Goal: Task Accomplishment & Management: Use online tool/utility

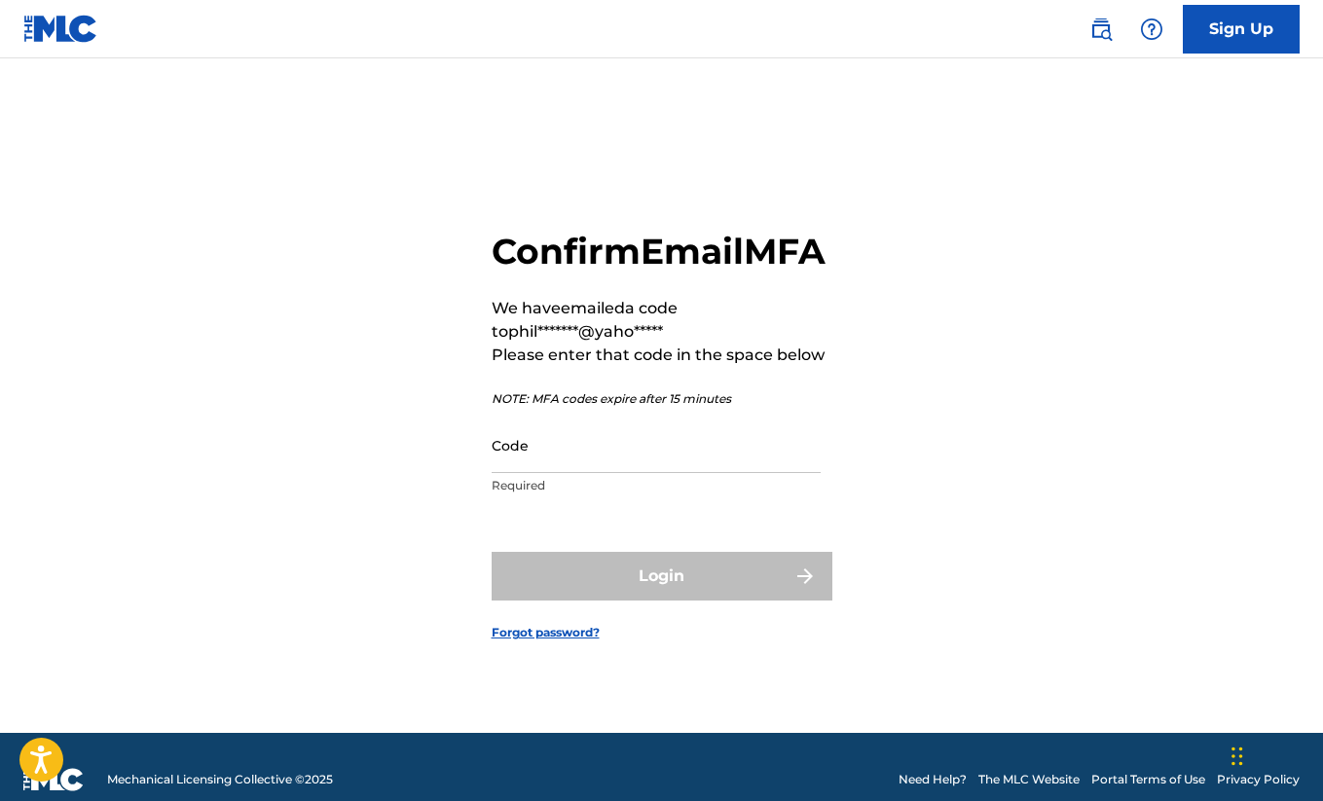
click at [622, 466] on input "Code" at bounding box center [656, 445] width 329 height 55
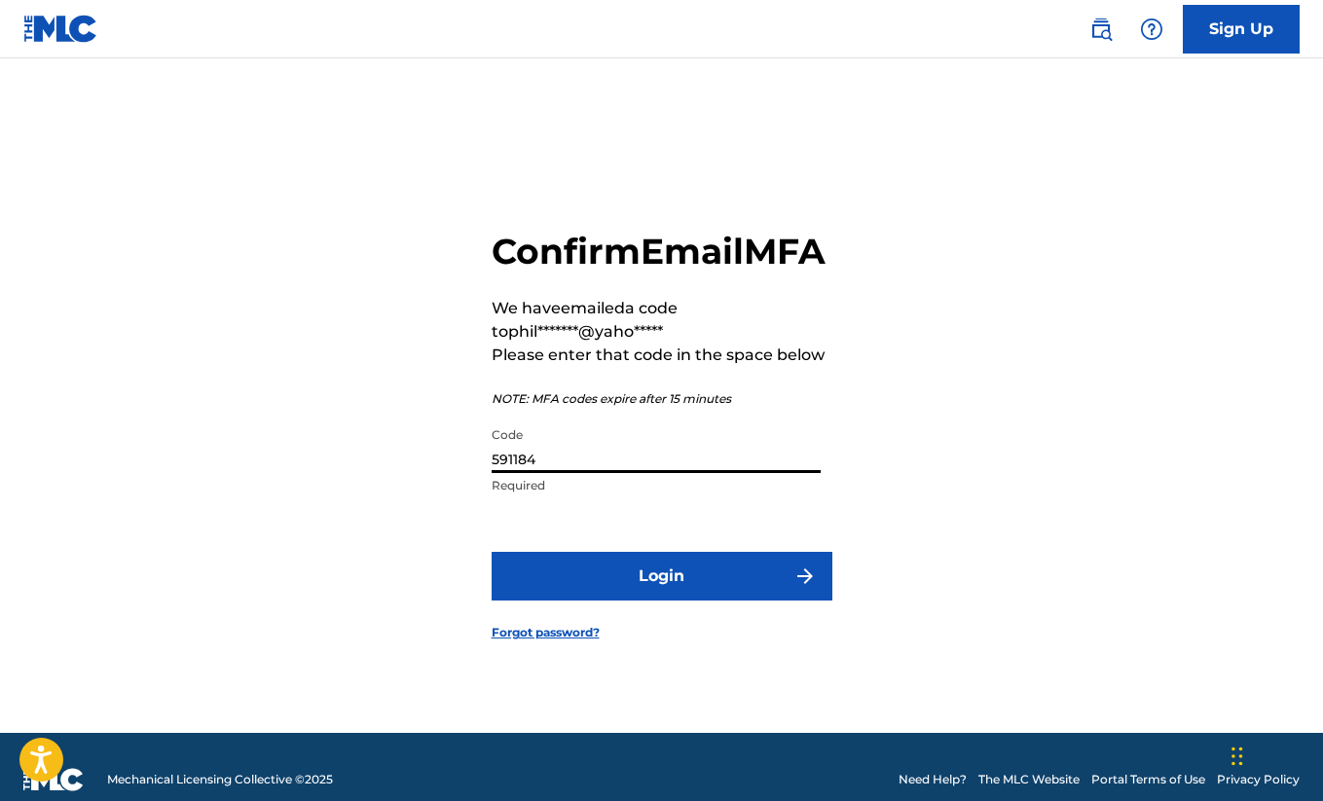
type input "591184"
click at [678, 592] on button "Login" at bounding box center [662, 576] width 341 height 49
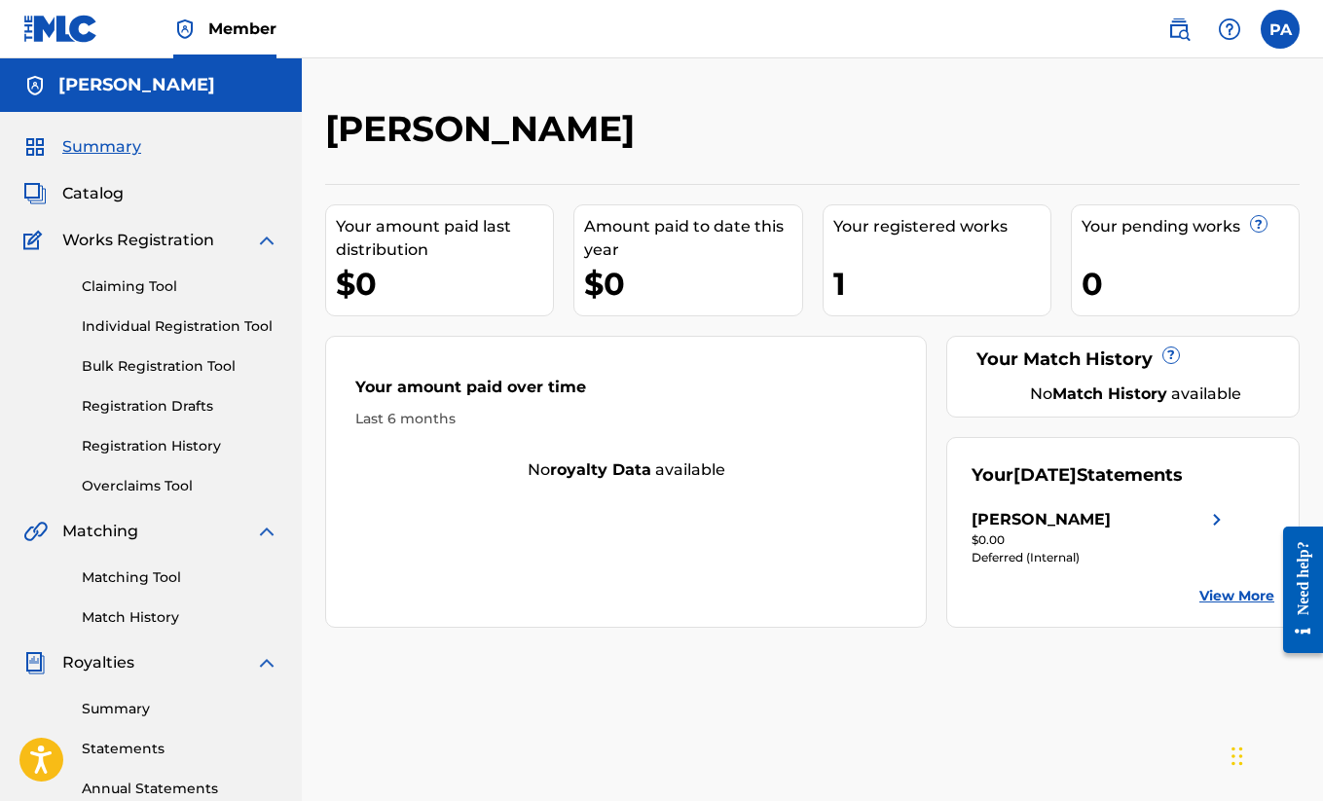
click at [150, 571] on link "Matching Tool" at bounding box center [180, 578] width 197 height 20
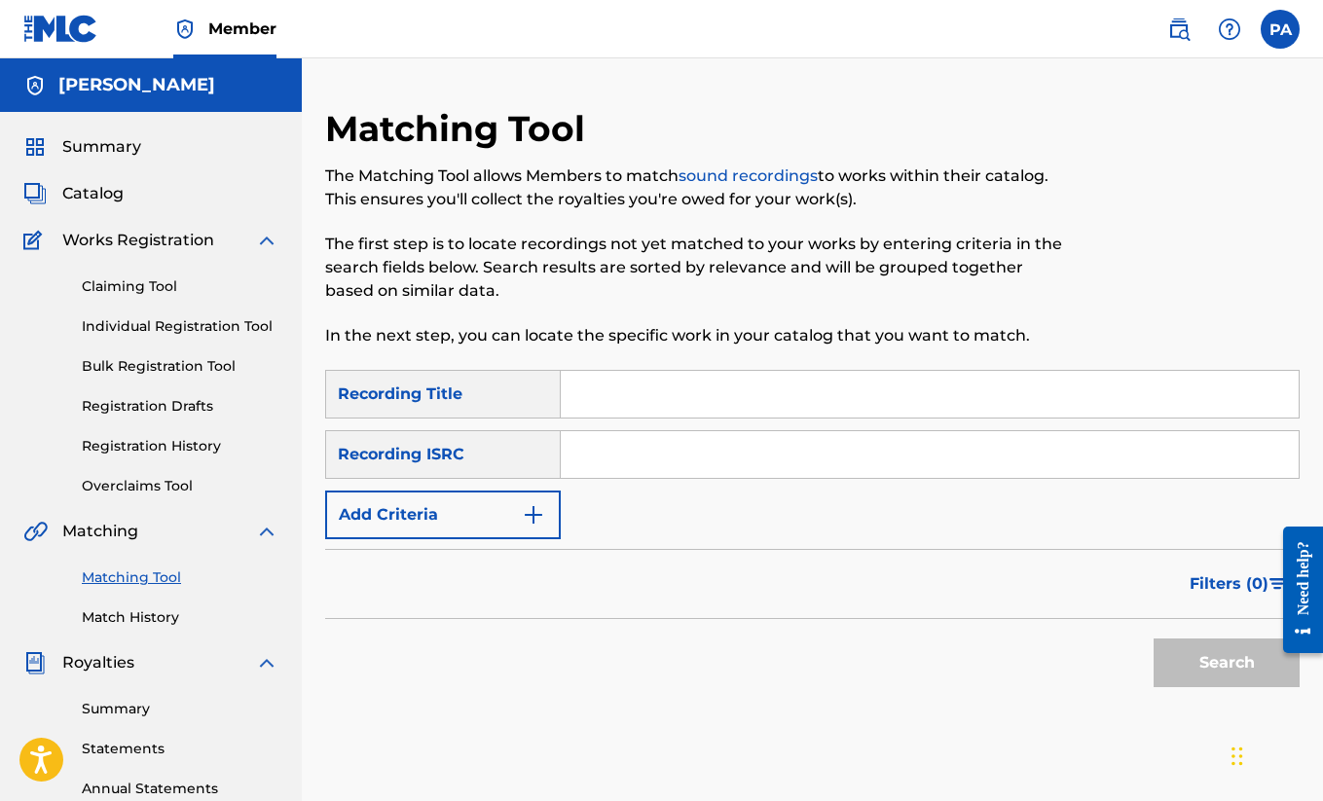
click at [652, 406] on input "Search Form" at bounding box center [930, 394] width 738 height 47
type input "all alone"
click at [1203, 669] on button "Search" at bounding box center [1227, 663] width 146 height 49
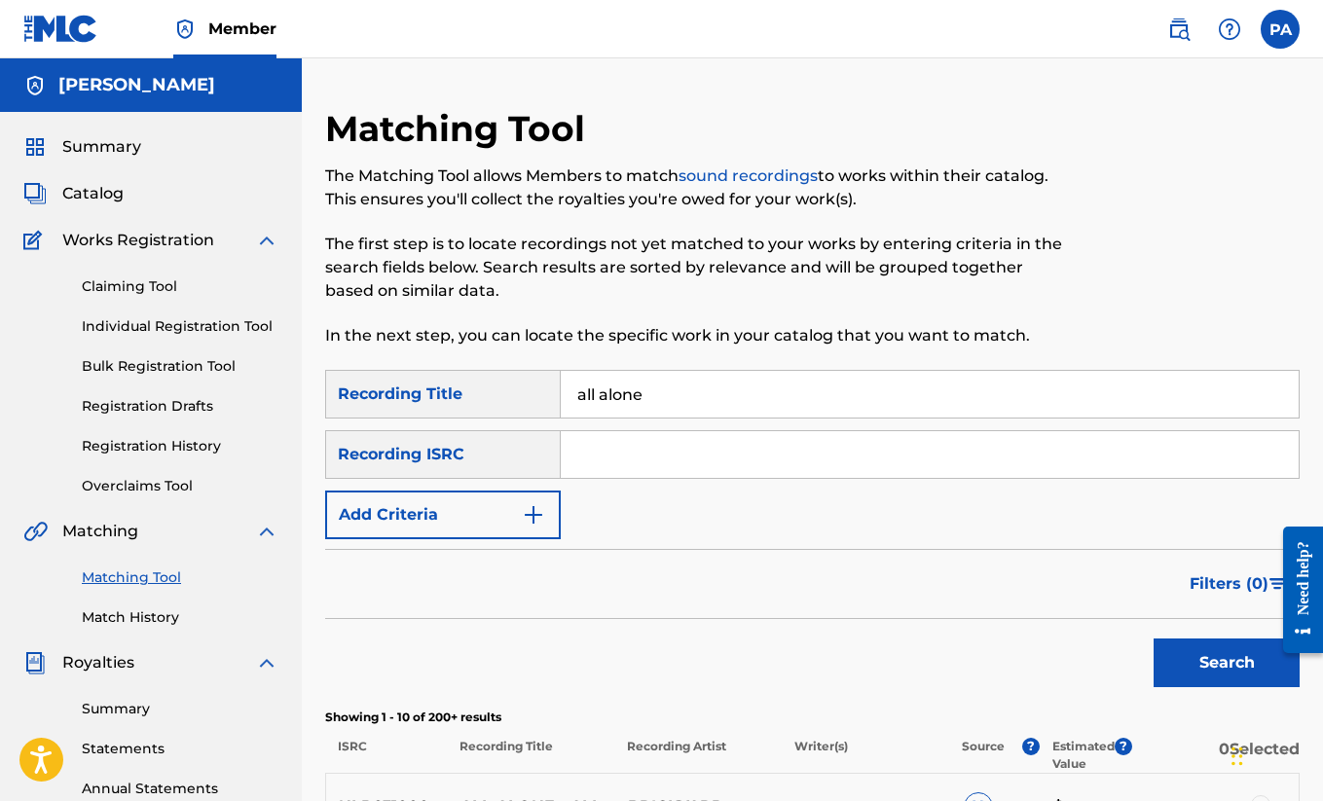
click at [799, 626] on div "Search" at bounding box center [812, 658] width 975 height 78
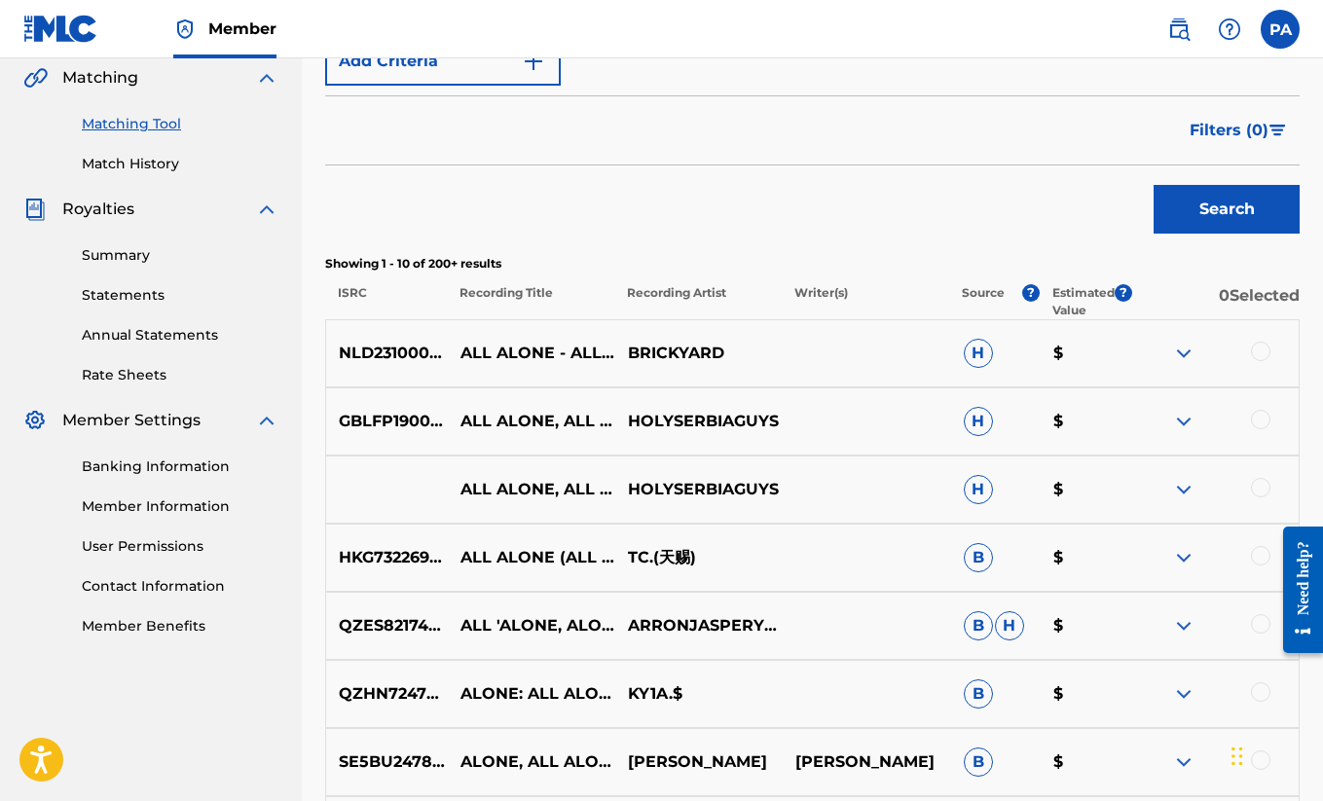
scroll to position [456, 0]
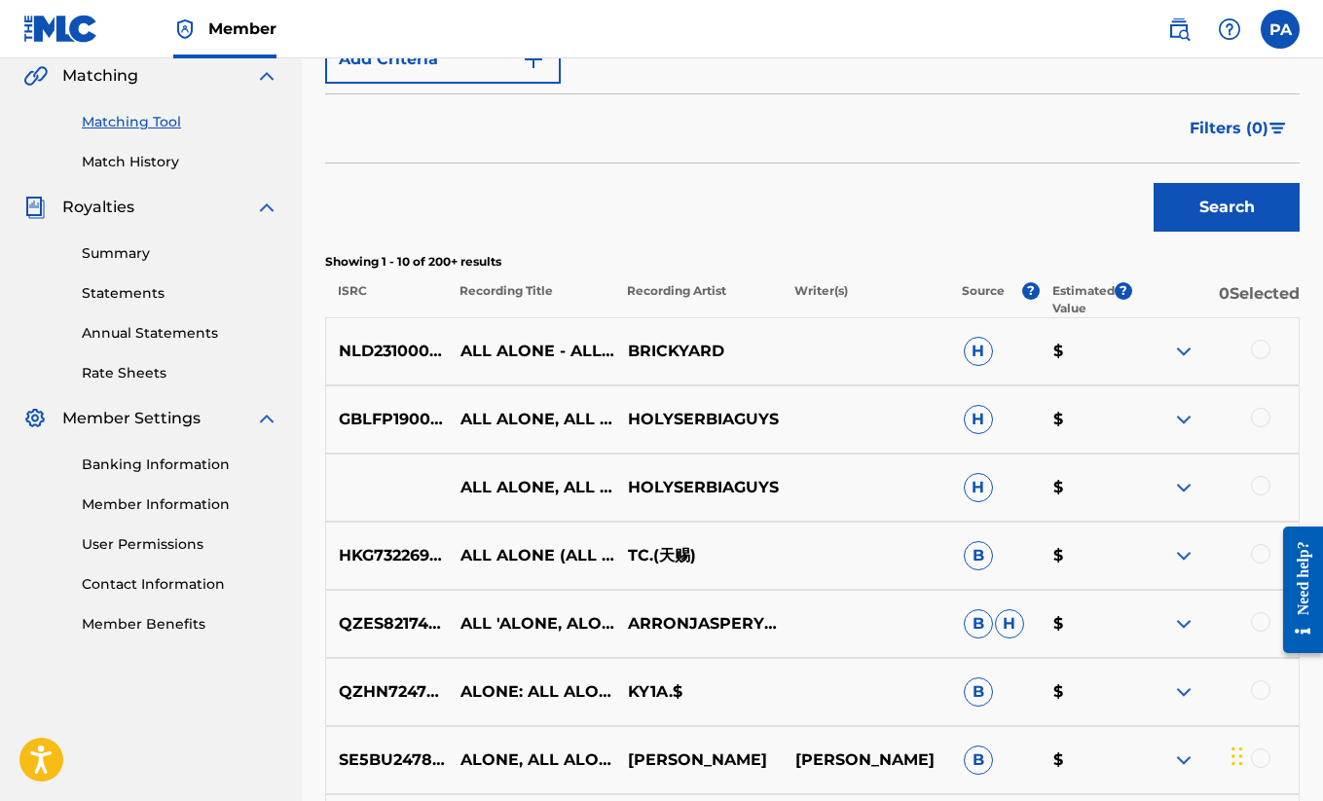
click at [1180, 351] on img at bounding box center [1183, 351] width 23 height 23
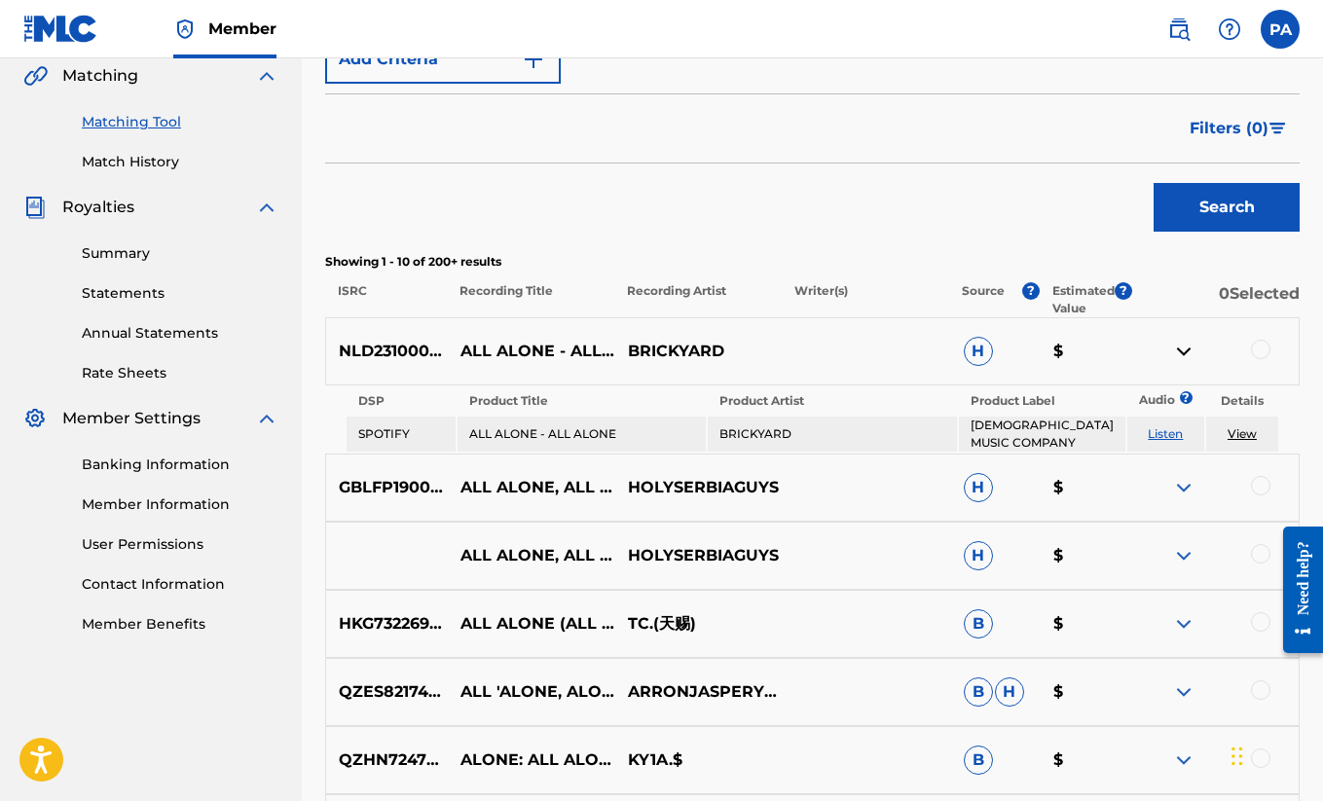
click at [1180, 351] on img at bounding box center [1183, 351] width 23 height 23
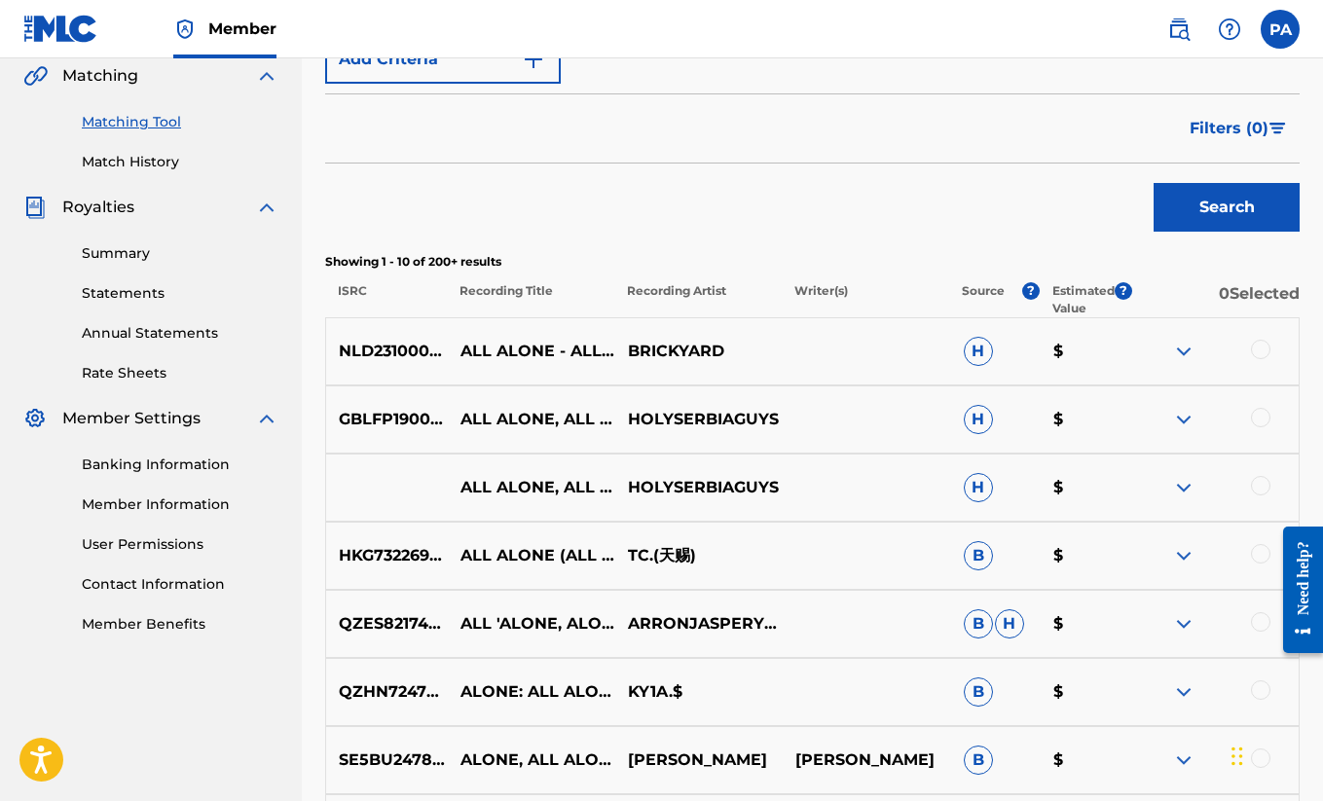
click at [1176, 417] on img at bounding box center [1183, 419] width 23 height 23
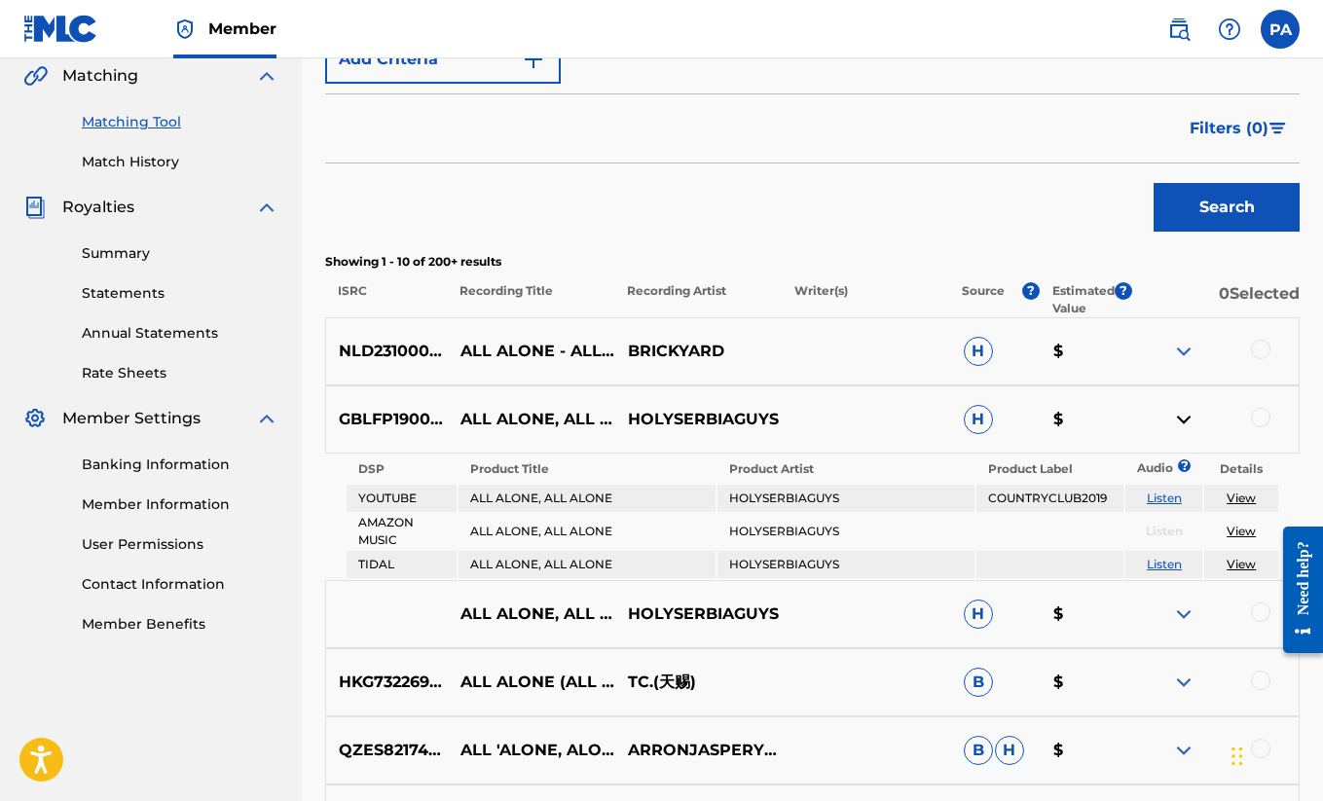
click at [1176, 417] on img at bounding box center [1183, 419] width 23 height 23
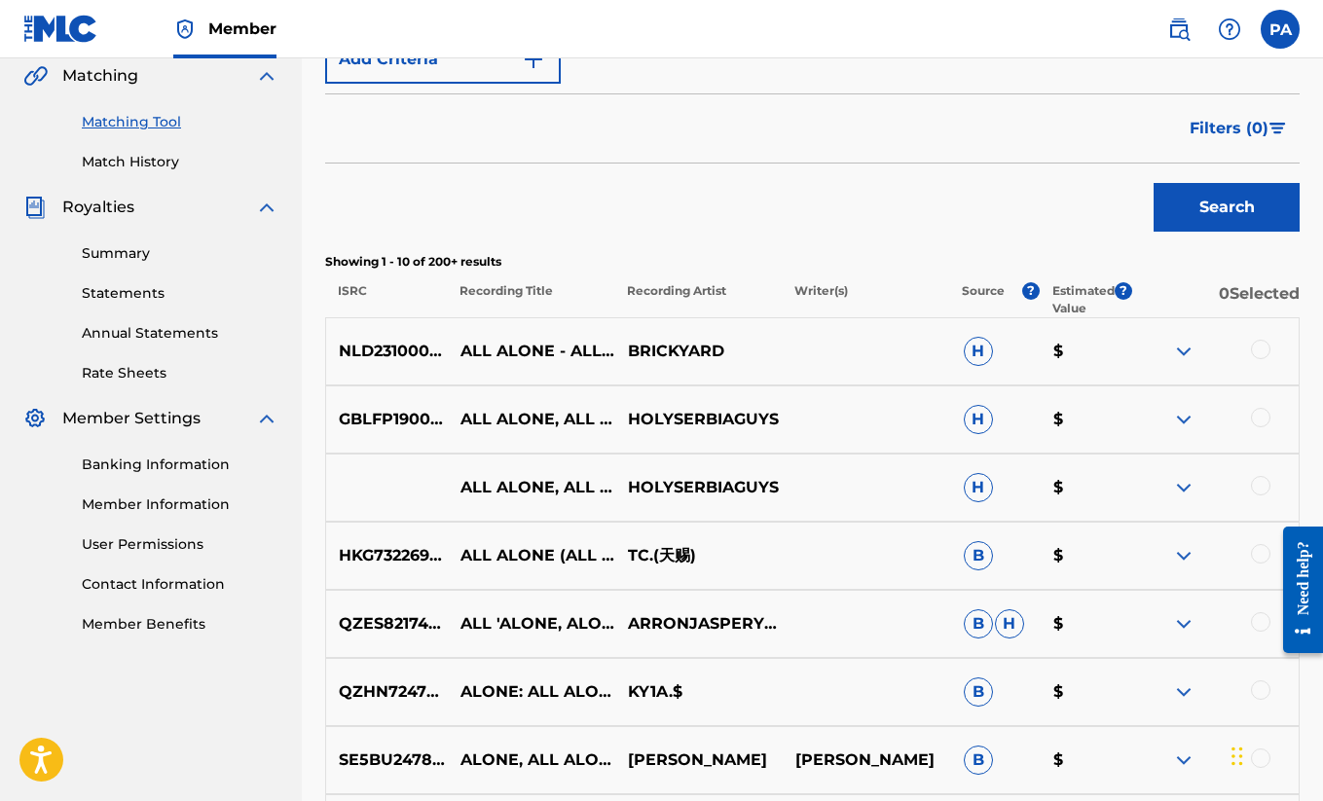
click at [1174, 489] on img at bounding box center [1183, 487] width 23 height 23
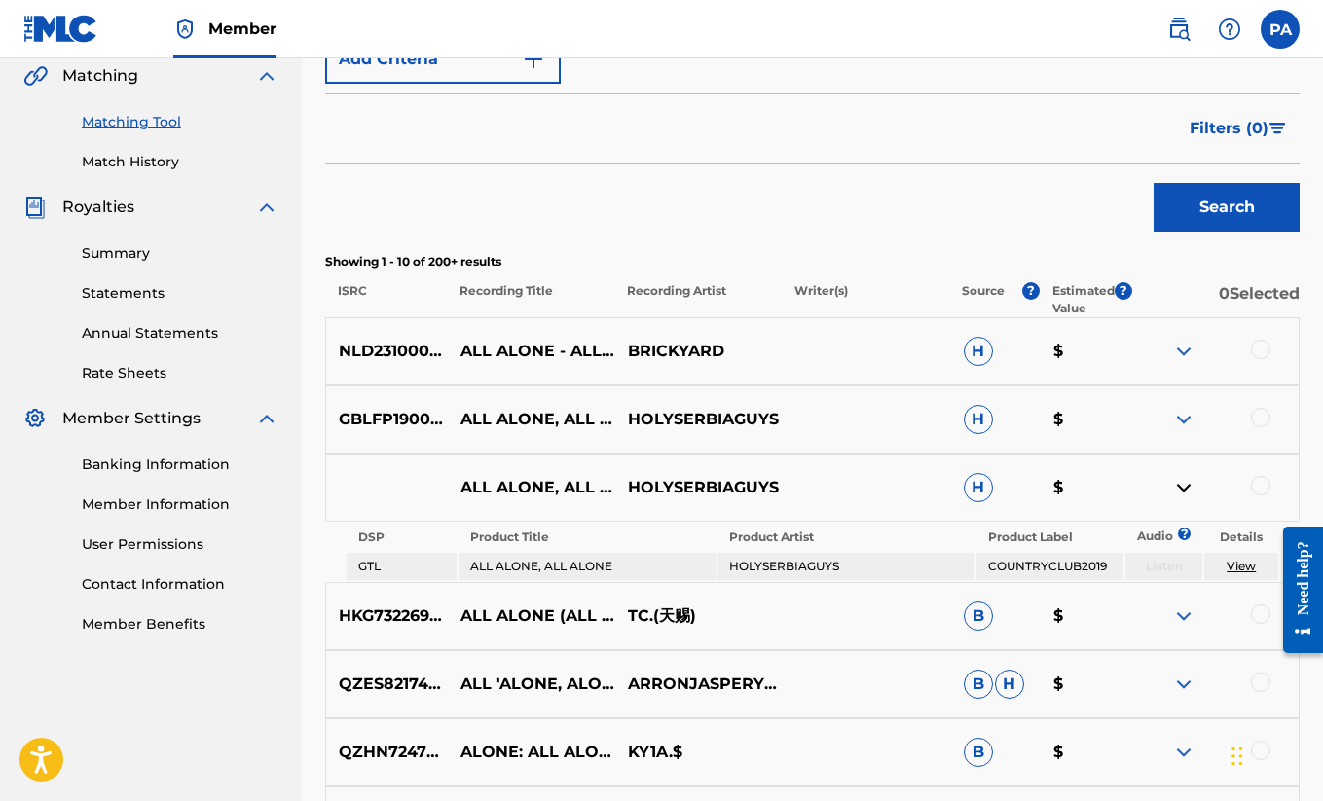
click at [1174, 489] on img at bounding box center [1183, 487] width 23 height 23
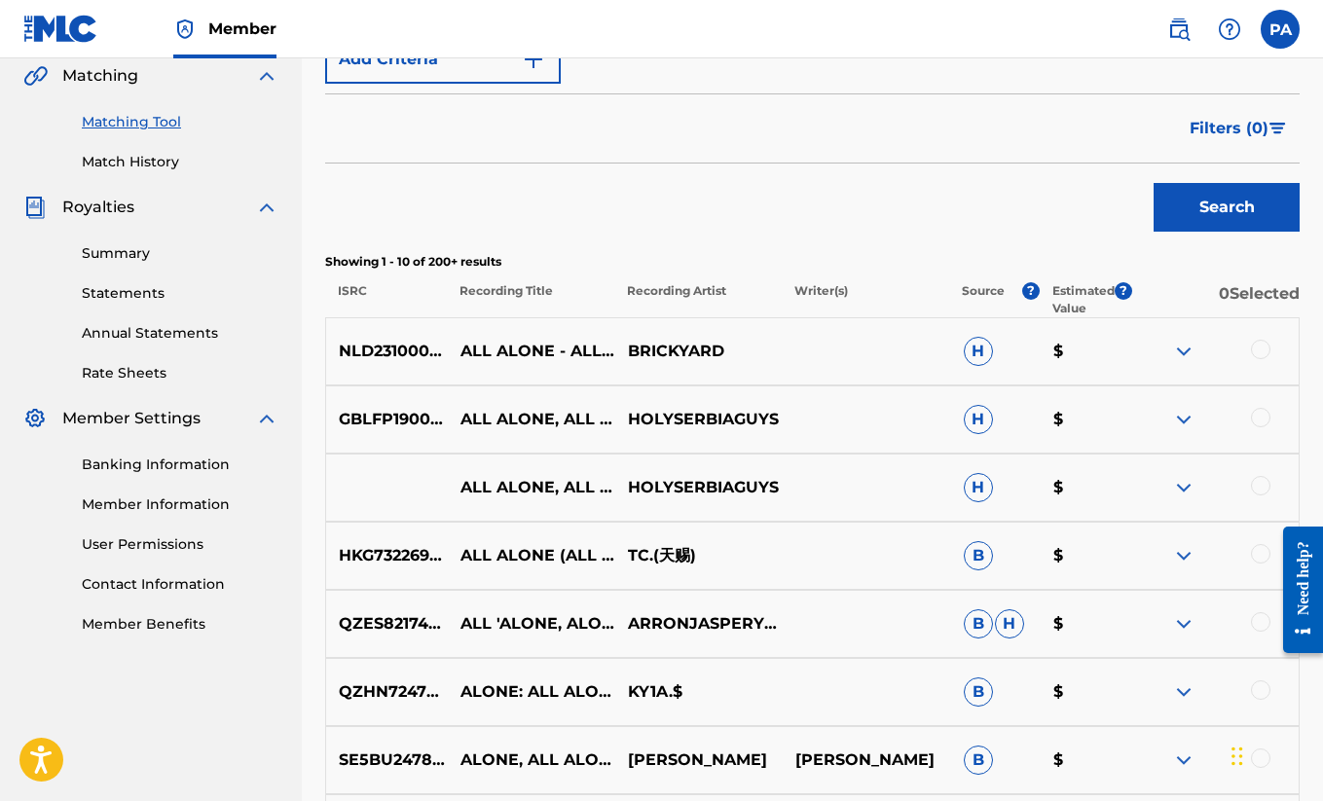
click at [1193, 551] on img at bounding box center [1183, 555] width 23 height 23
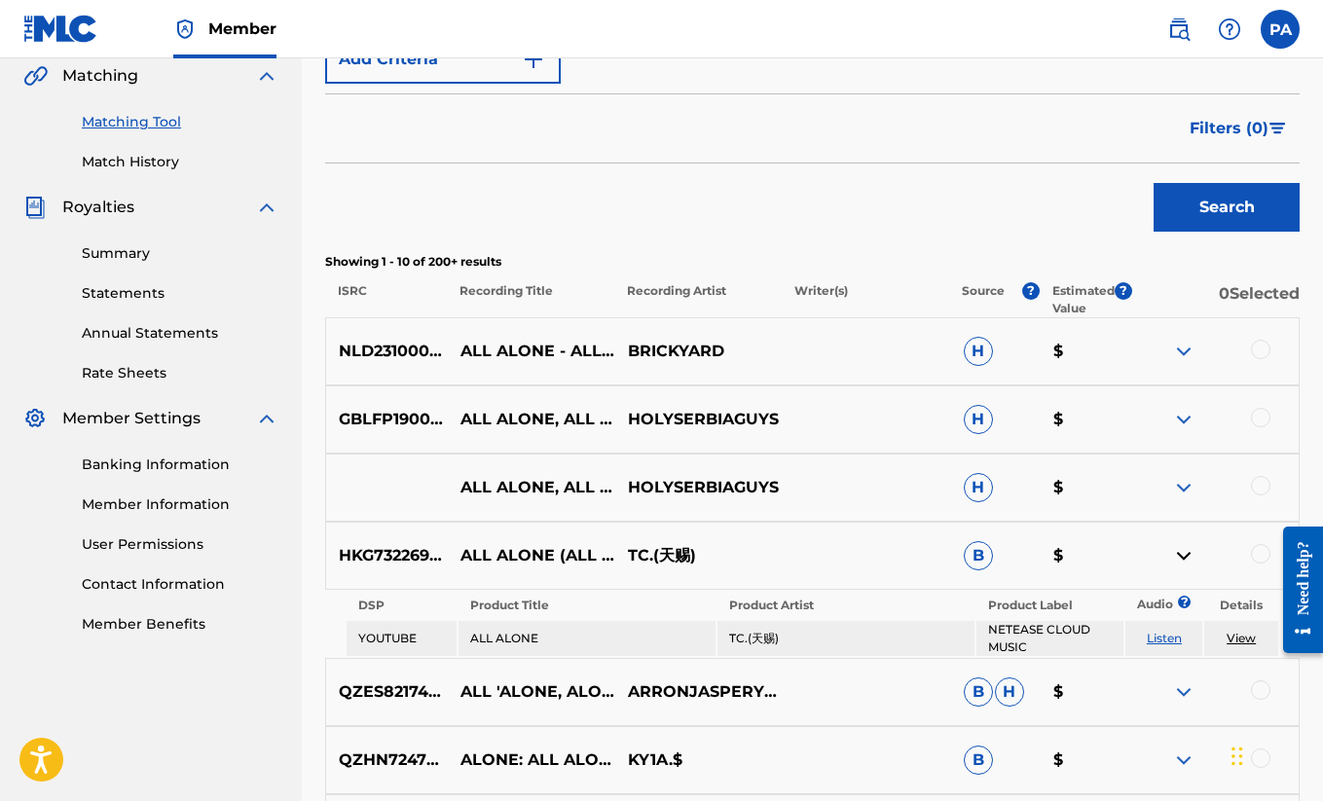
click at [1193, 551] on img at bounding box center [1183, 555] width 23 height 23
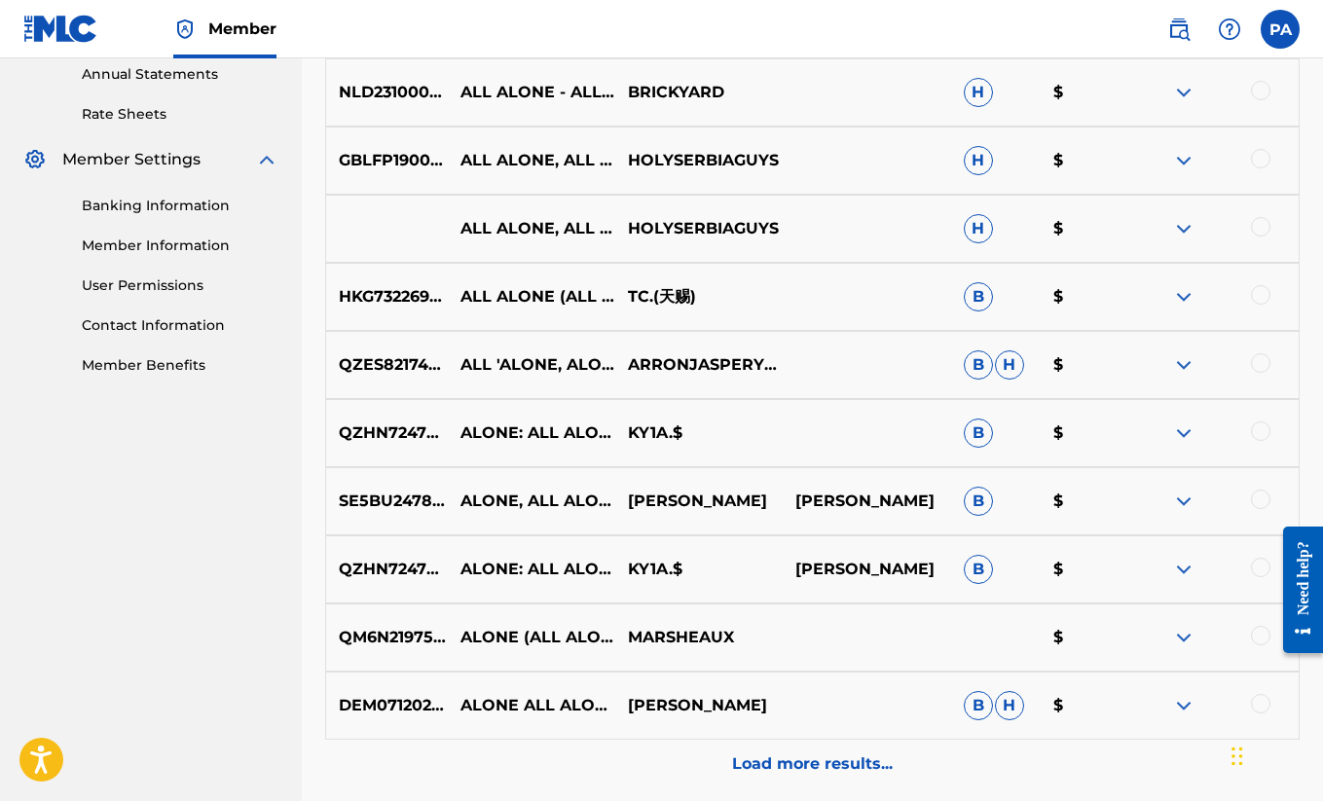
scroll to position [749, 0]
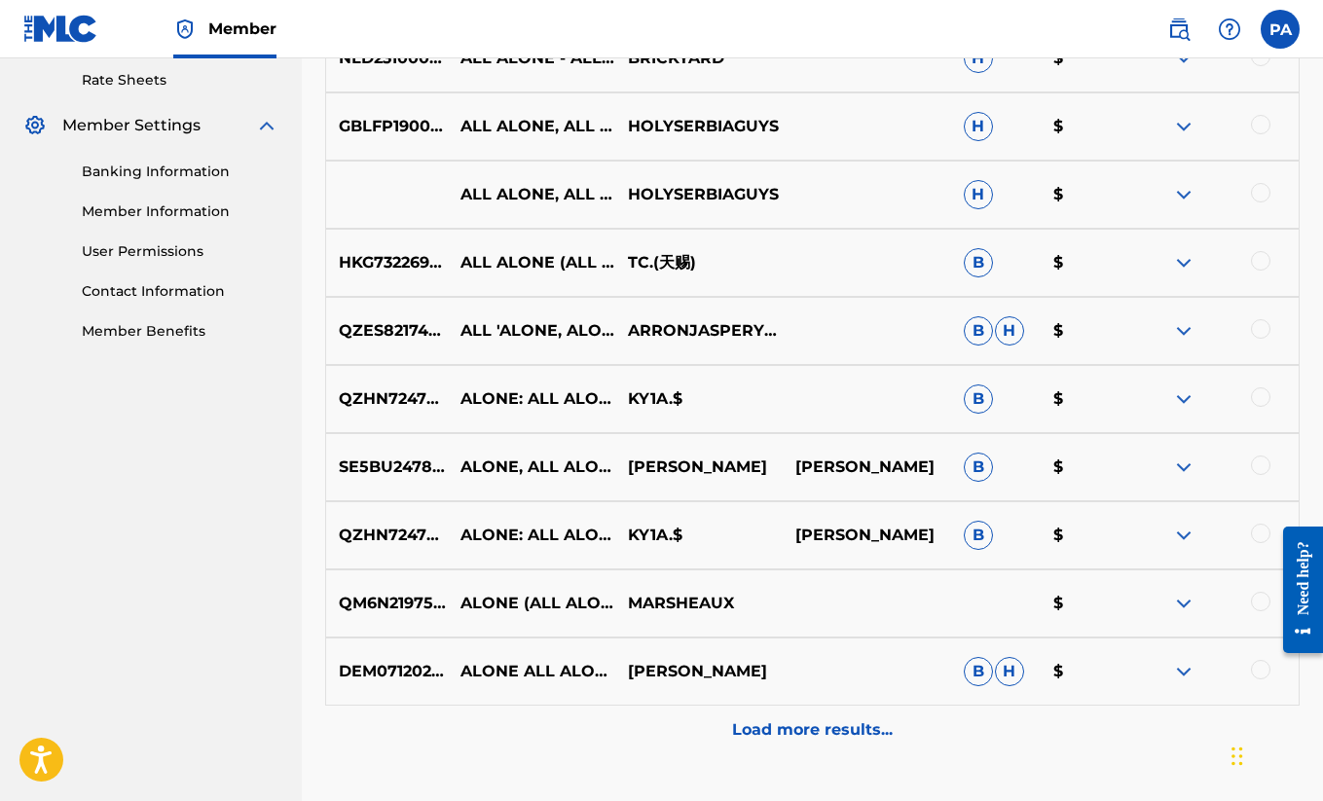
click at [1175, 333] on img at bounding box center [1183, 330] width 23 height 23
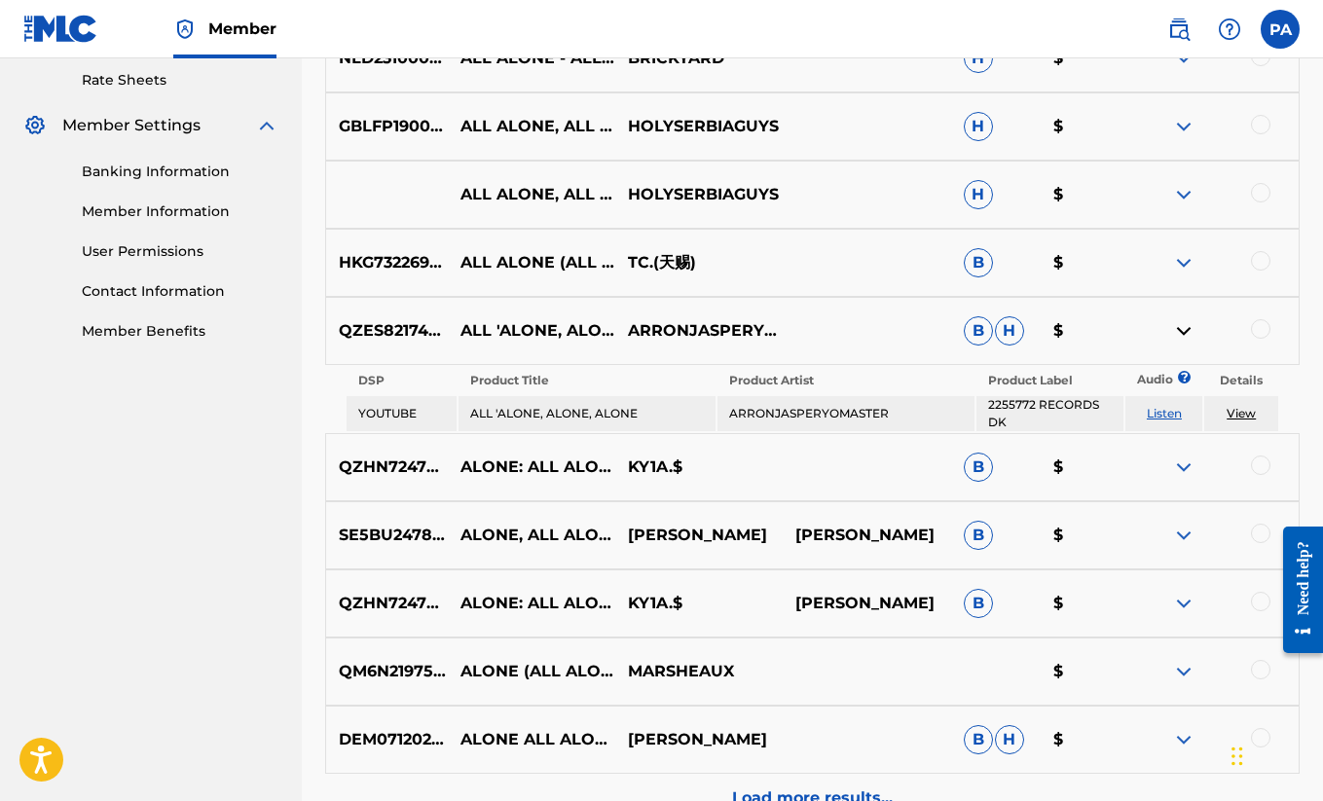
click at [1175, 333] on img at bounding box center [1183, 330] width 23 height 23
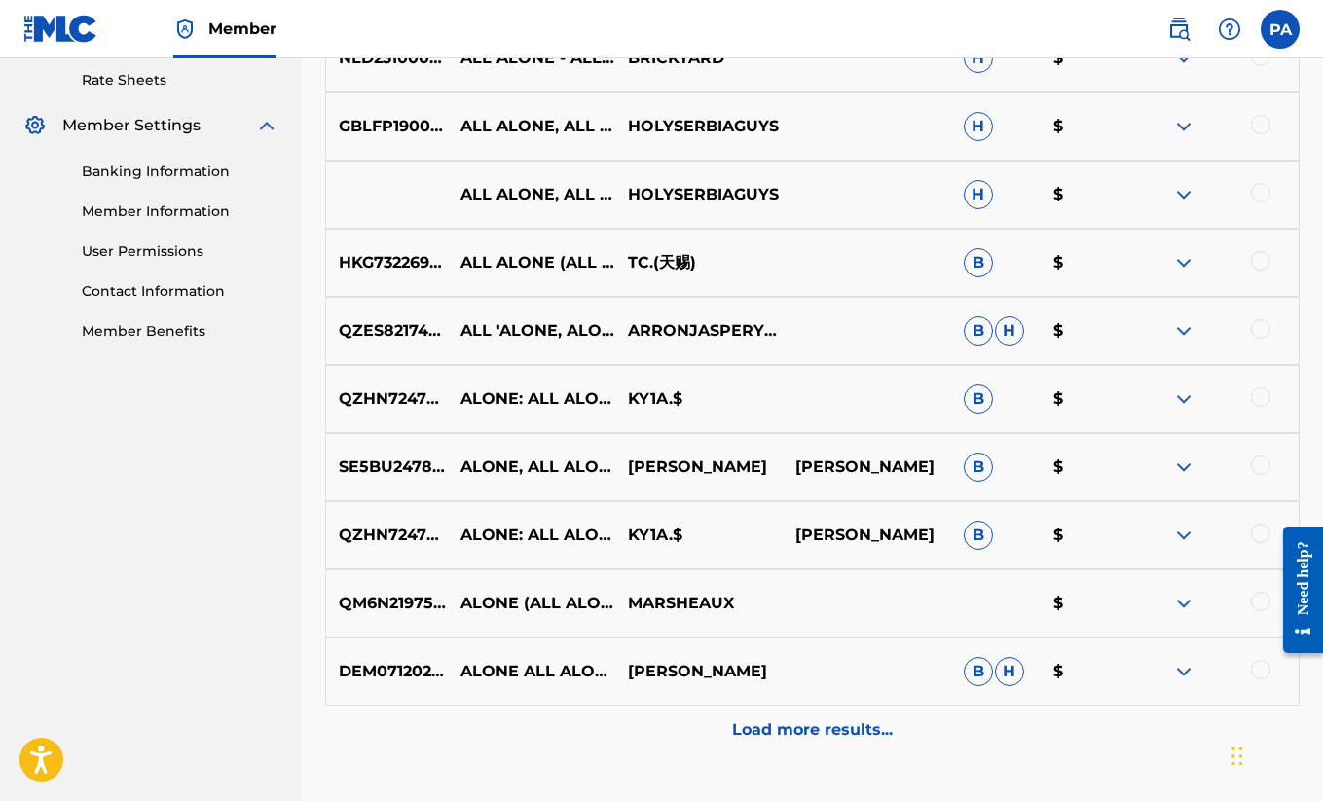
click at [1181, 414] on div "QZHN72477755 ALONE: ALL ALONE KY1A.$ B $" at bounding box center [812, 399] width 975 height 68
click at [1186, 394] on img at bounding box center [1183, 398] width 23 height 23
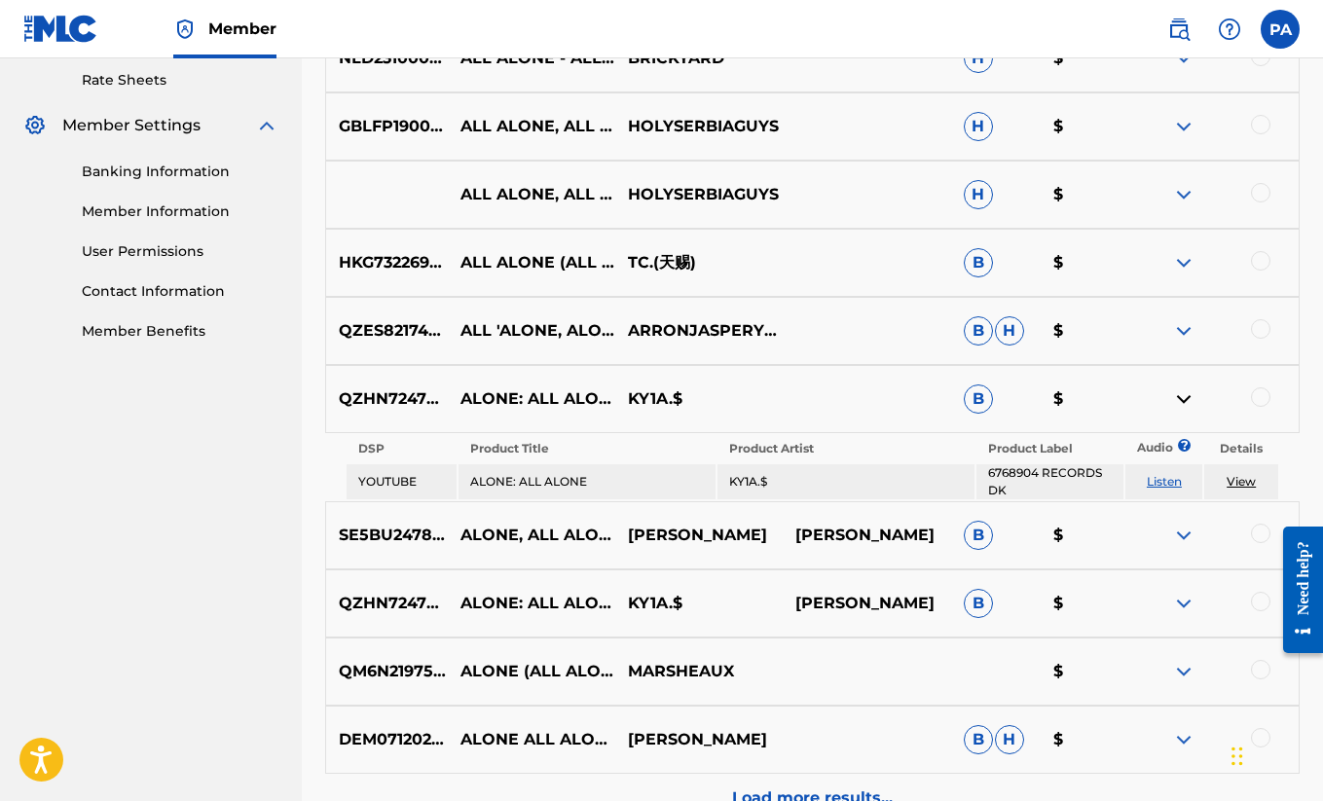
click at [1186, 394] on img at bounding box center [1183, 398] width 23 height 23
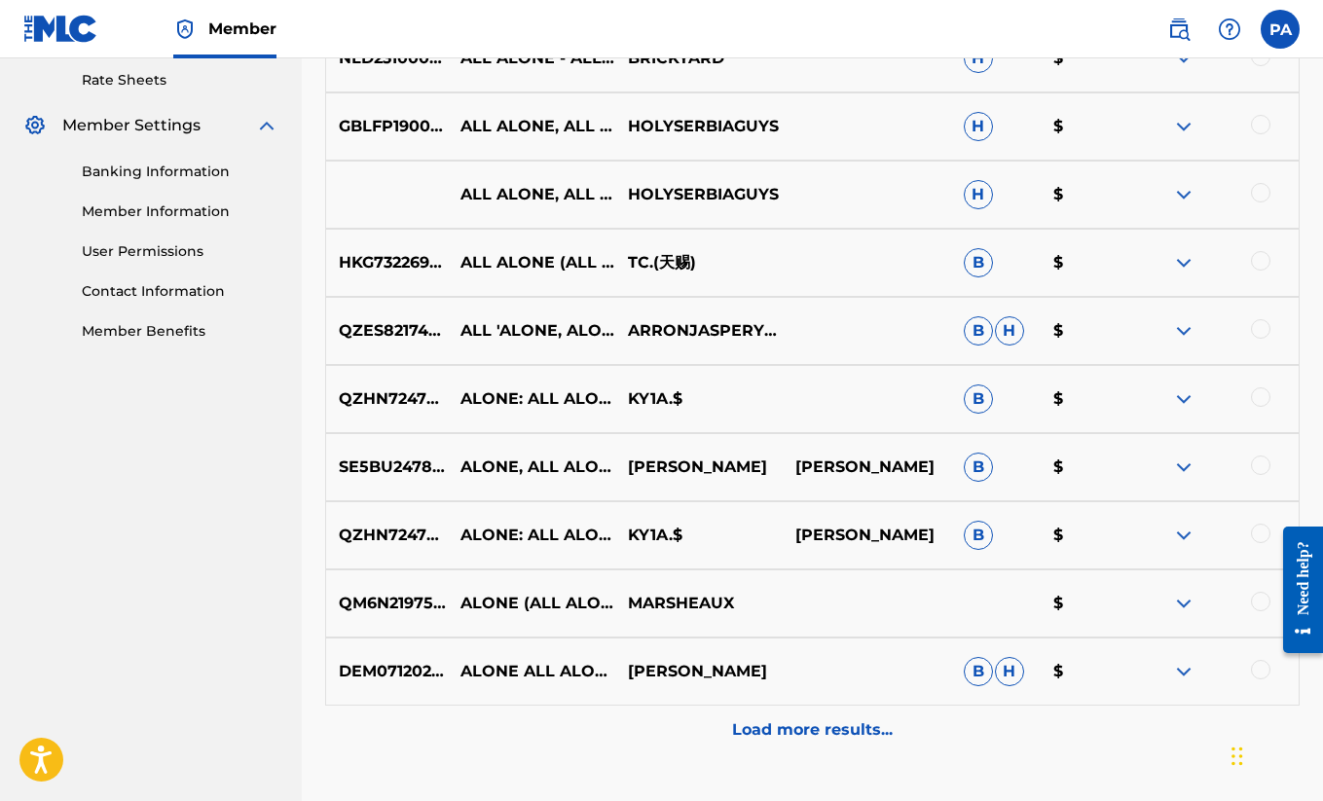
click at [1184, 482] on div "SE5BU2478822 ALONE, ALL ALONE [PERSON_NAME] [PERSON_NAME] B $" at bounding box center [812, 467] width 975 height 68
click at [1184, 464] on img at bounding box center [1183, 467] width 23 height 23
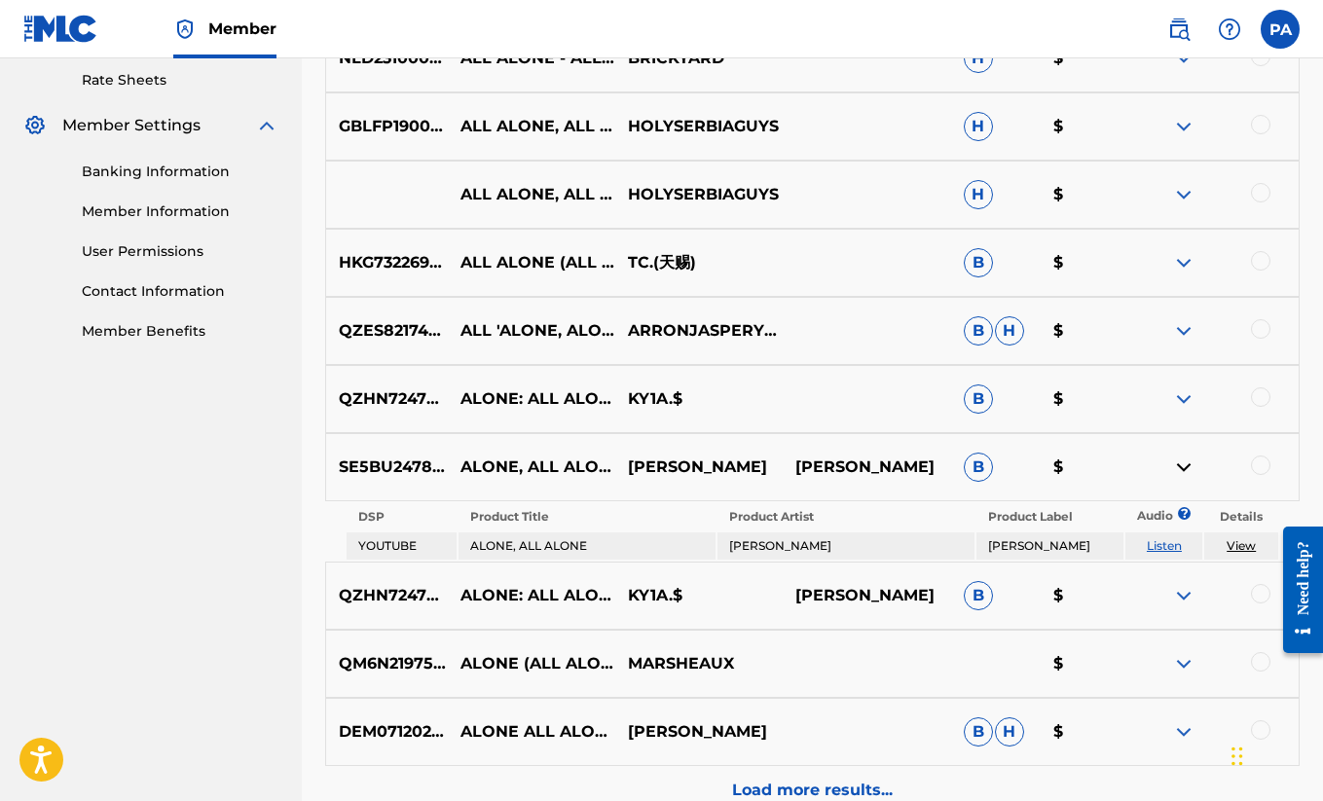
click at [1184, 464] on img at bounding box center [1183, 467] width 23 height 23
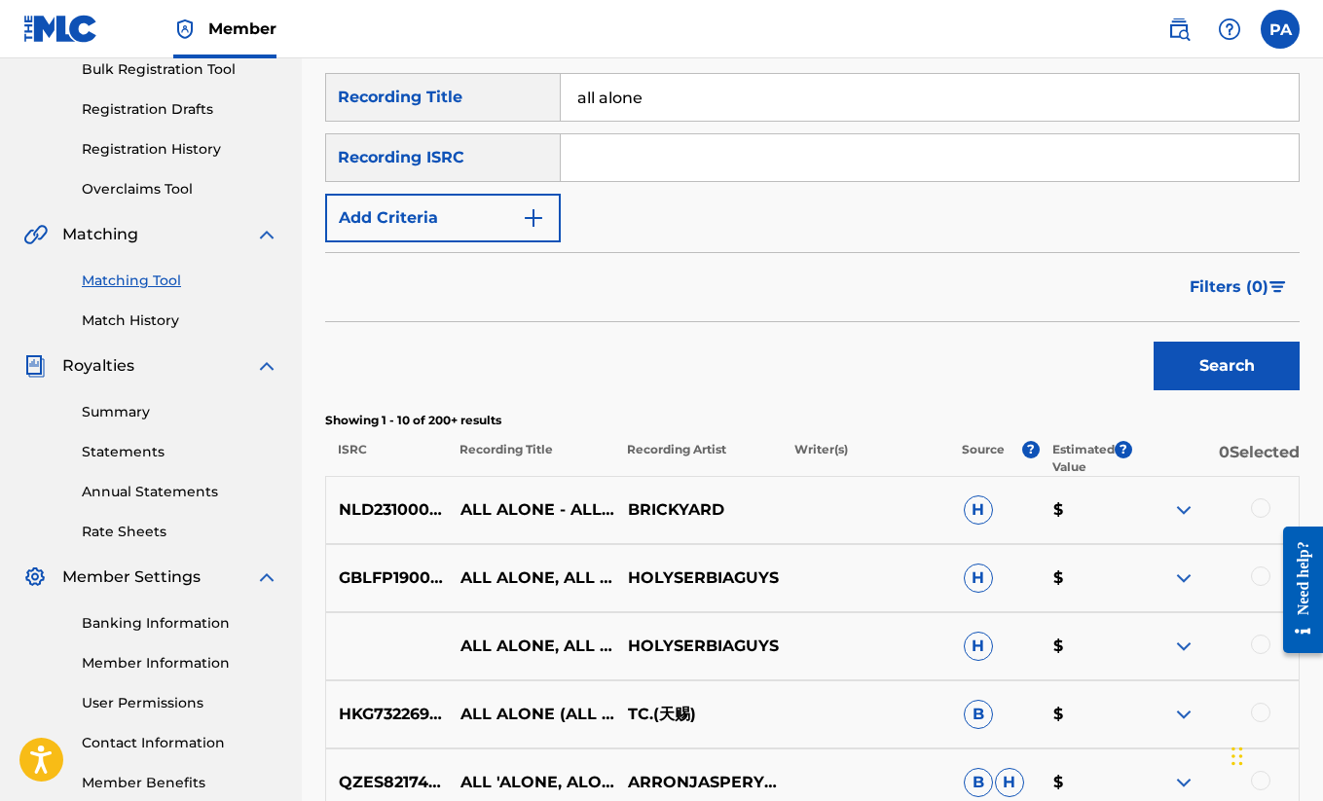
scroll to position [274, 0]
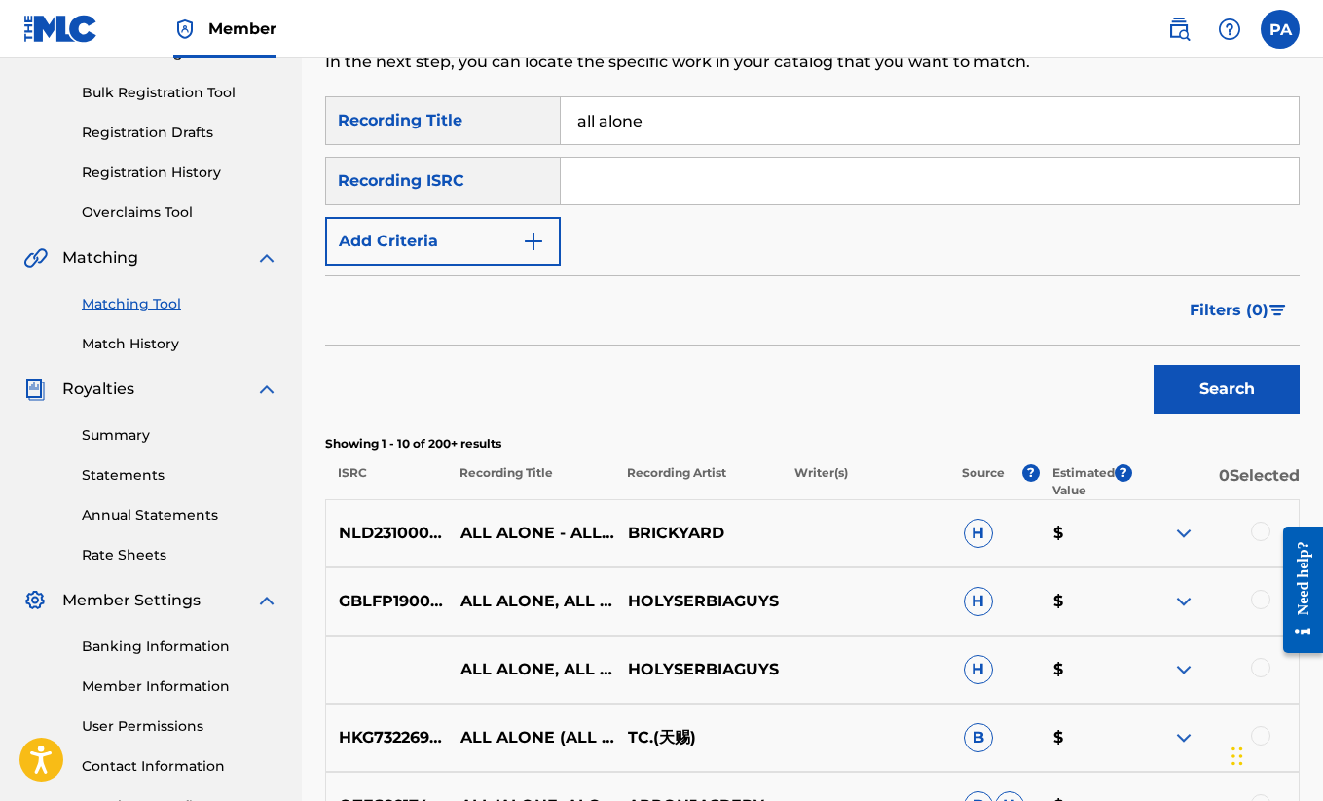
click at [572, 125] on input "all alone" at bounding box center [930, 120] width 738 height 47
click at [454, 230] on button "Add Criteria" at bounding box center [443, 241] width 236 height 49
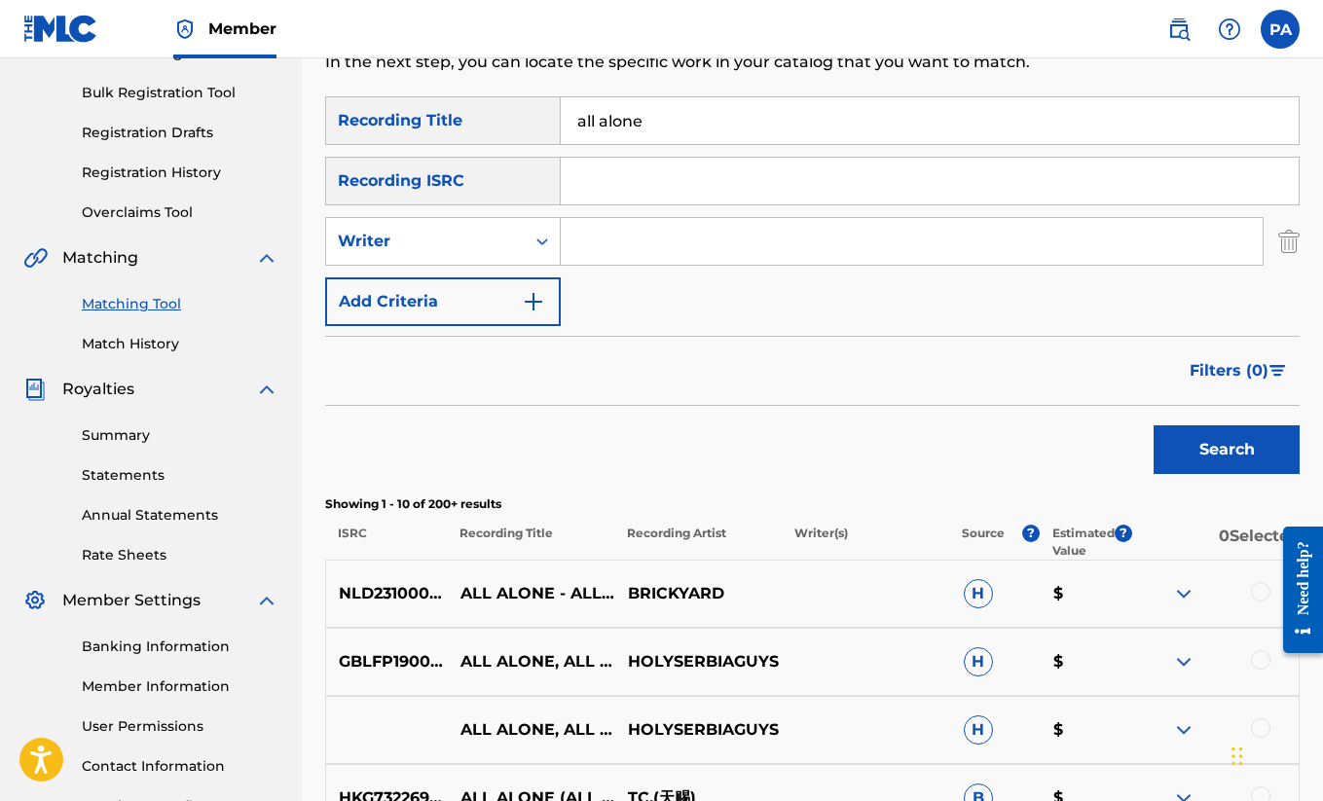
click at [635, 246] on input "Search Form" at bounding box center [912, 241] width 702 height 47
click at [526, 299] on img "Search Form" at bounding box center [533, 301] width 23 height 23
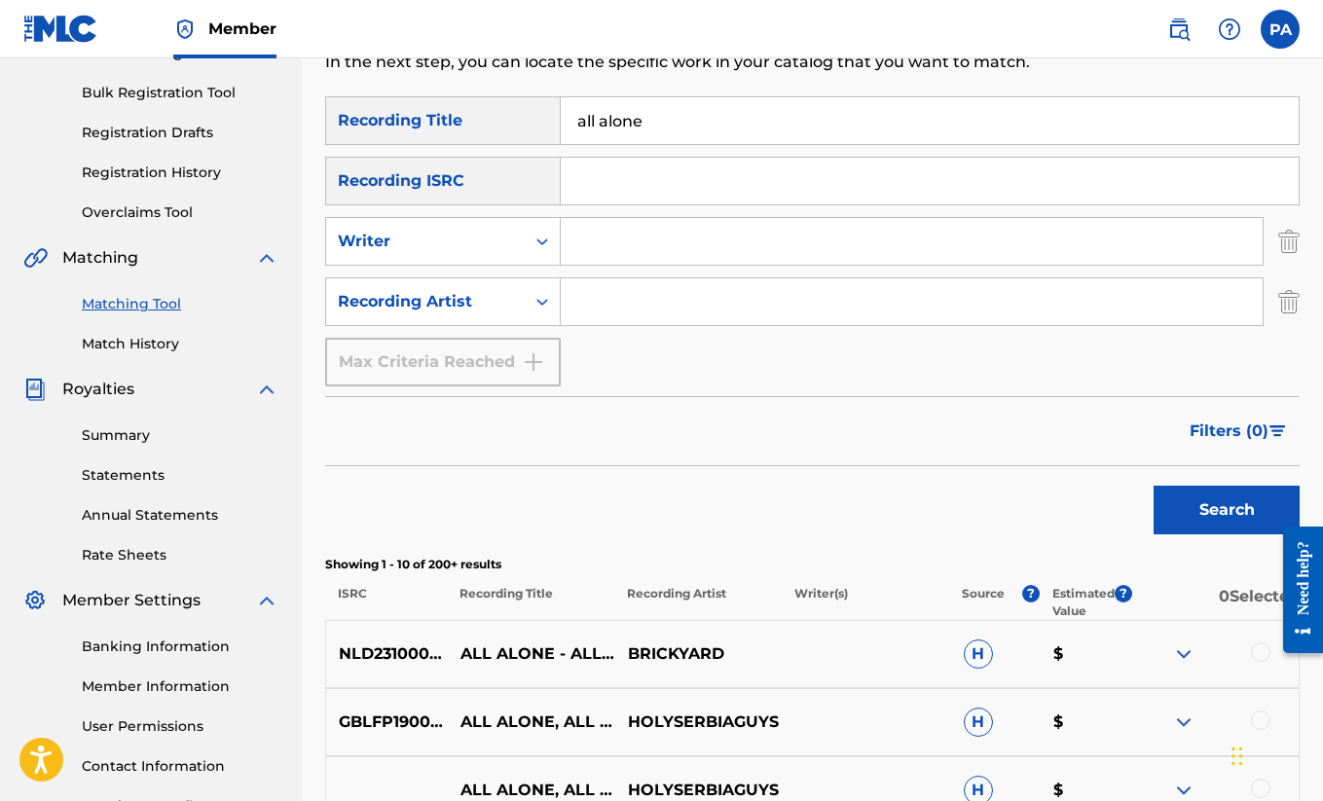
click at [655, 313] on input "Search Form" at bounding box center [912, 301] width 702 height 47
type input "[PERSON_NAME]"
click at [1227, 510] on button "Search" at bounding box center [1227, 510] width 146 height 49
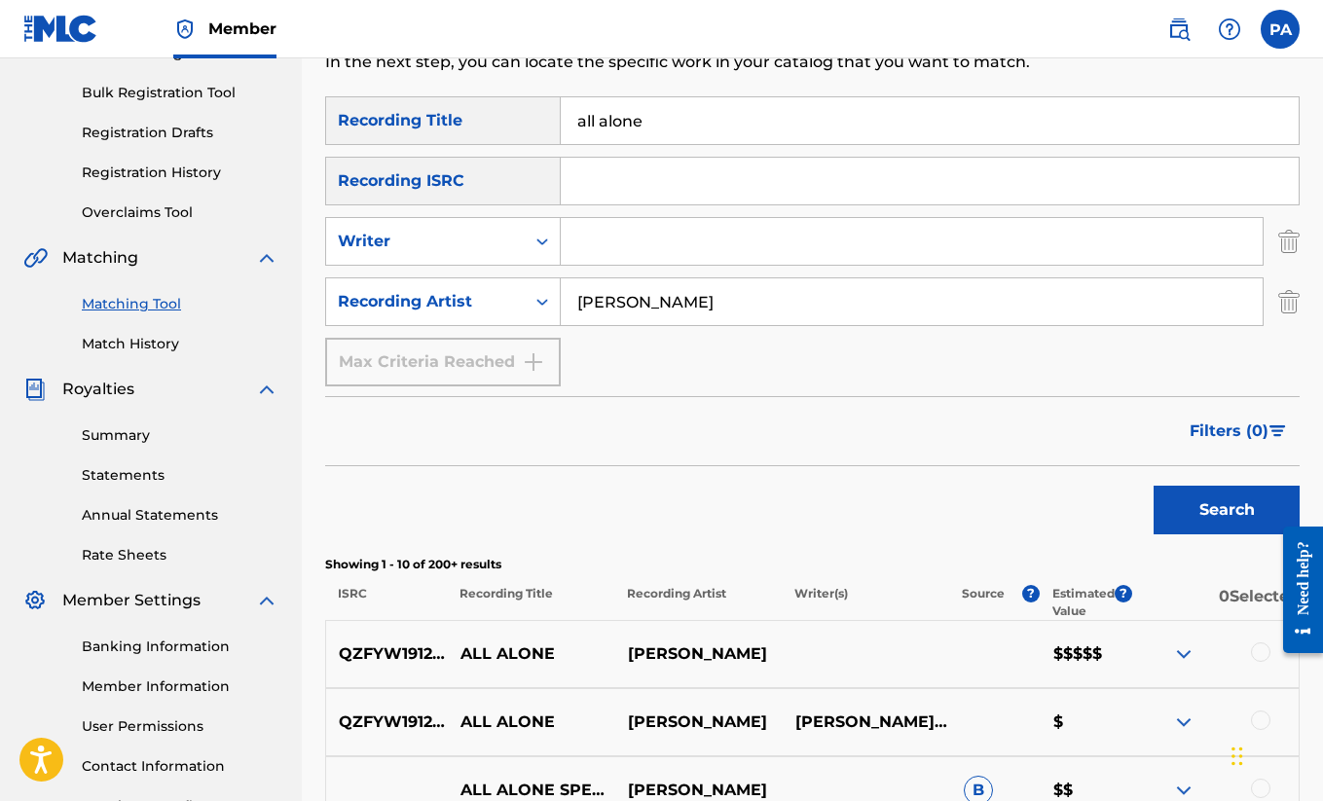
click at [758, 495] on div "Search" at bounding box center [812, 505] width 975 height 78
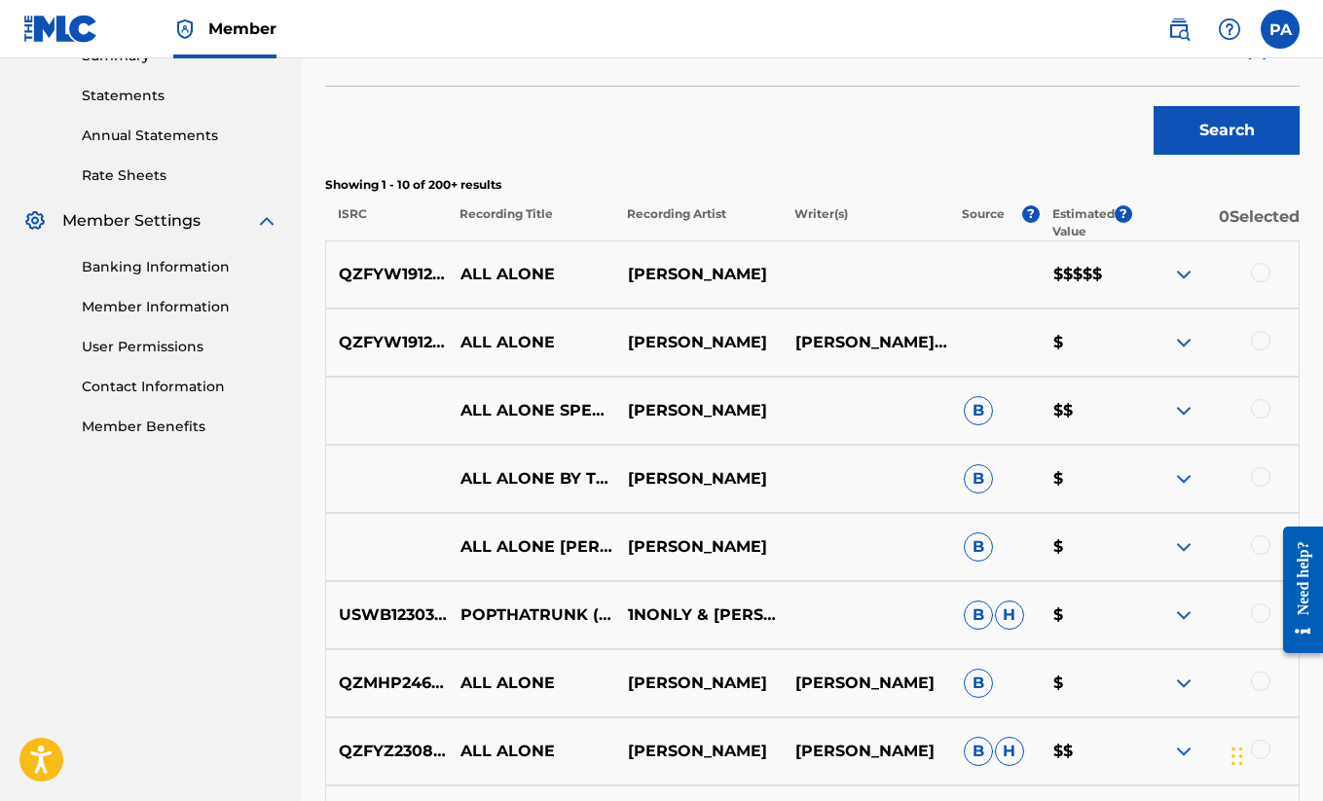
scroll to position [654, 0]
click at [1287, 47] on label at bounding box center [1280, 29] width 39 height 39
click at [1280, 29] on input "PA [PERSON_NAME] [PERSON_NAME][EMAIL_ADDRESS][DOMAIN_NAME] Notification Prefere…" at bounding box center [1280, 29] width 0 height 0
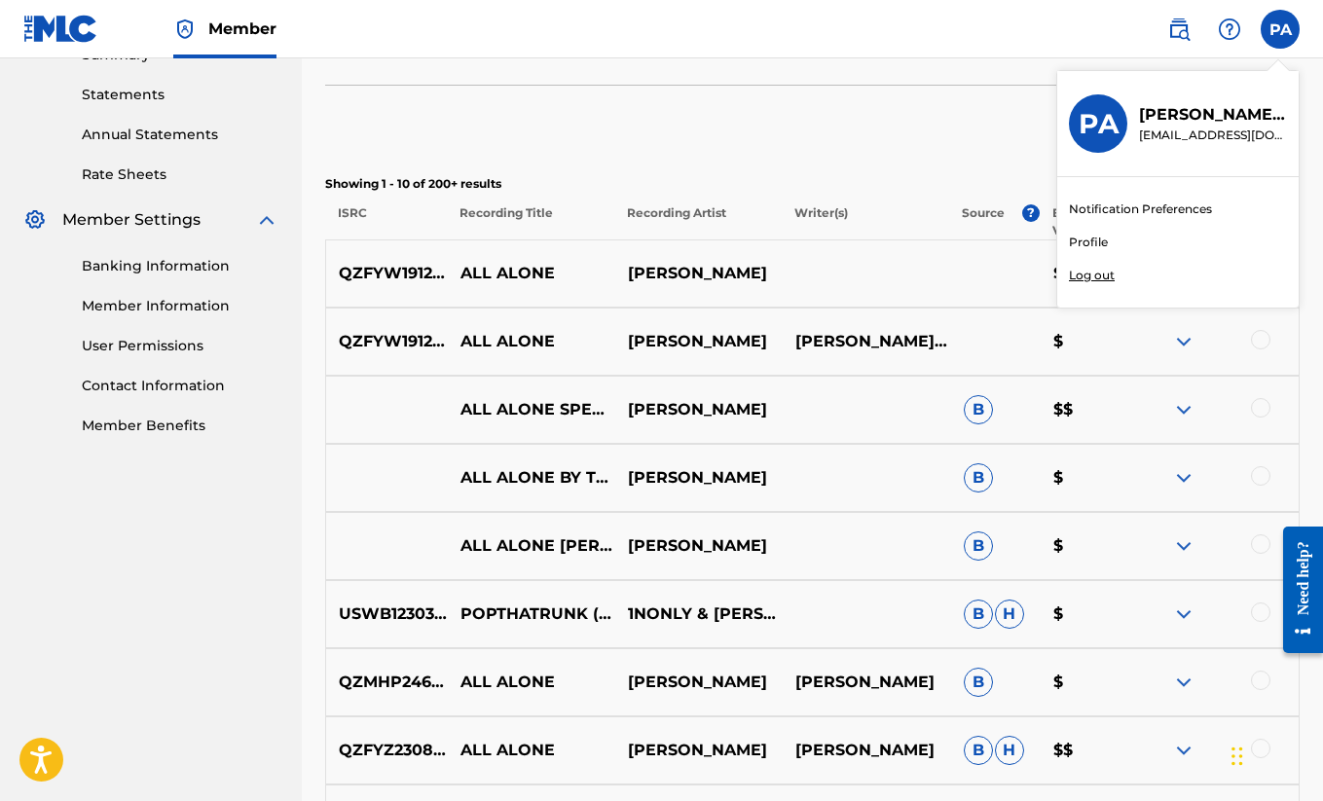
click at [893, 121] on div "Search" at bounding box center [812, 125] width 975 height 78
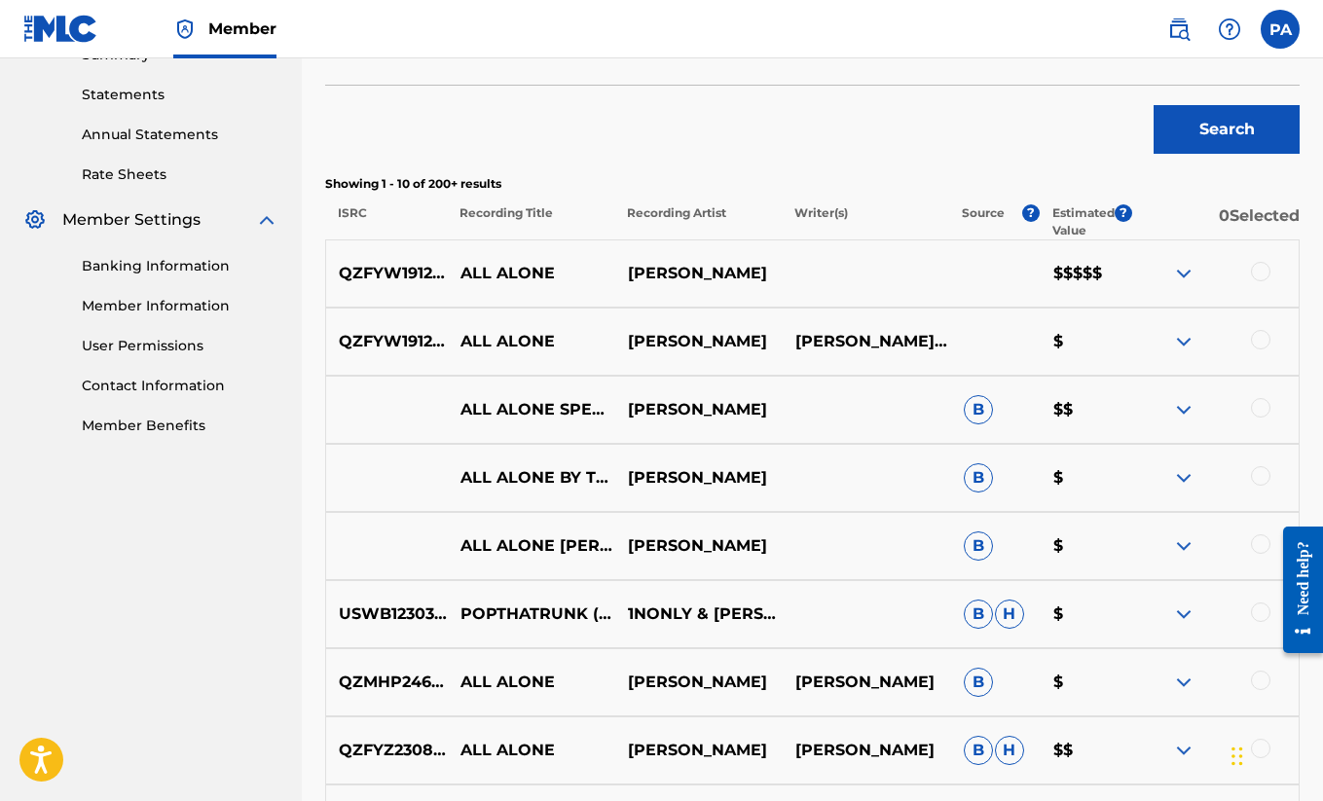
click at [1259, 274] on div at bounding box center [1260, 271] width 19 height 19
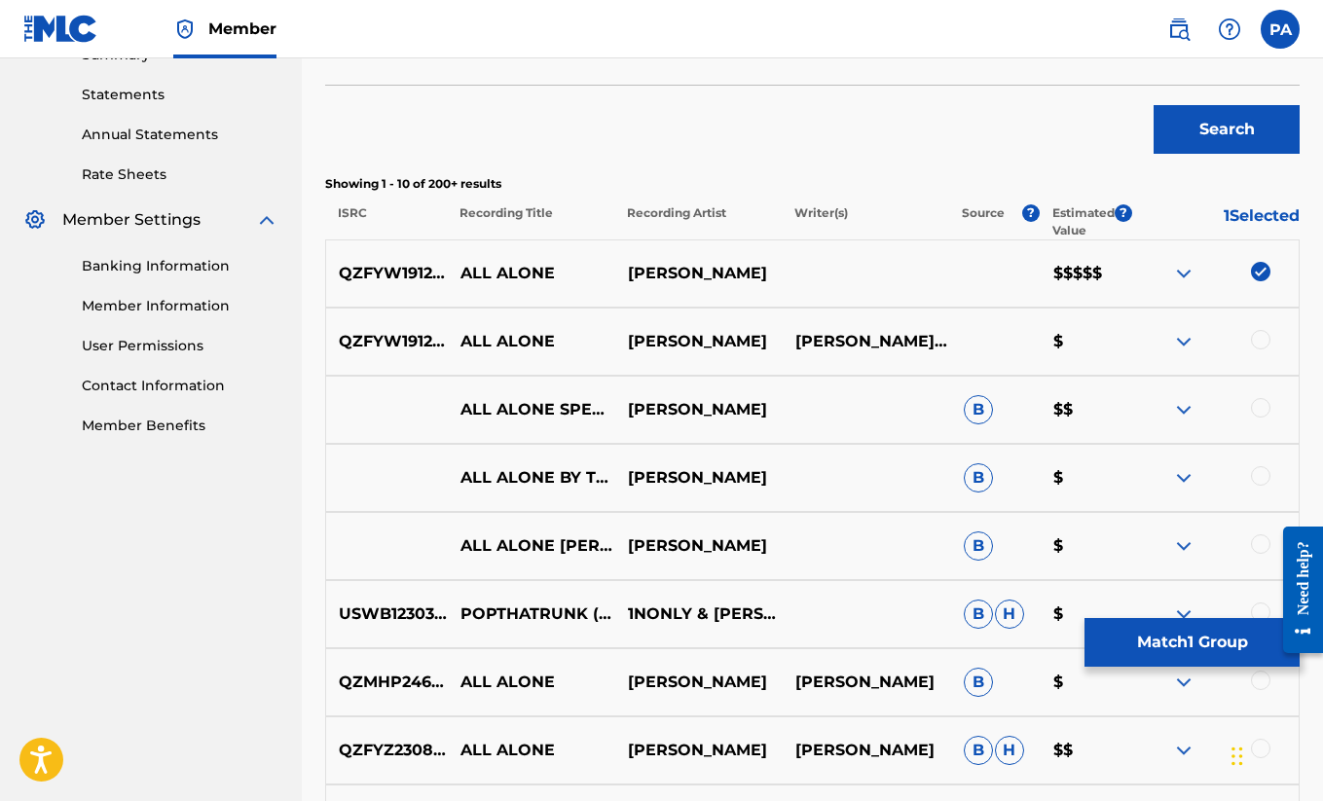
click at [1263, 336] on div at bounding box center [1260, 339] width 19 height 19
click at [1313, 424] on div "Matching Tool The Matching Tool allows Members to match sound recordings to wor…" at bounding box center [812, 260] width 1021 height 1614
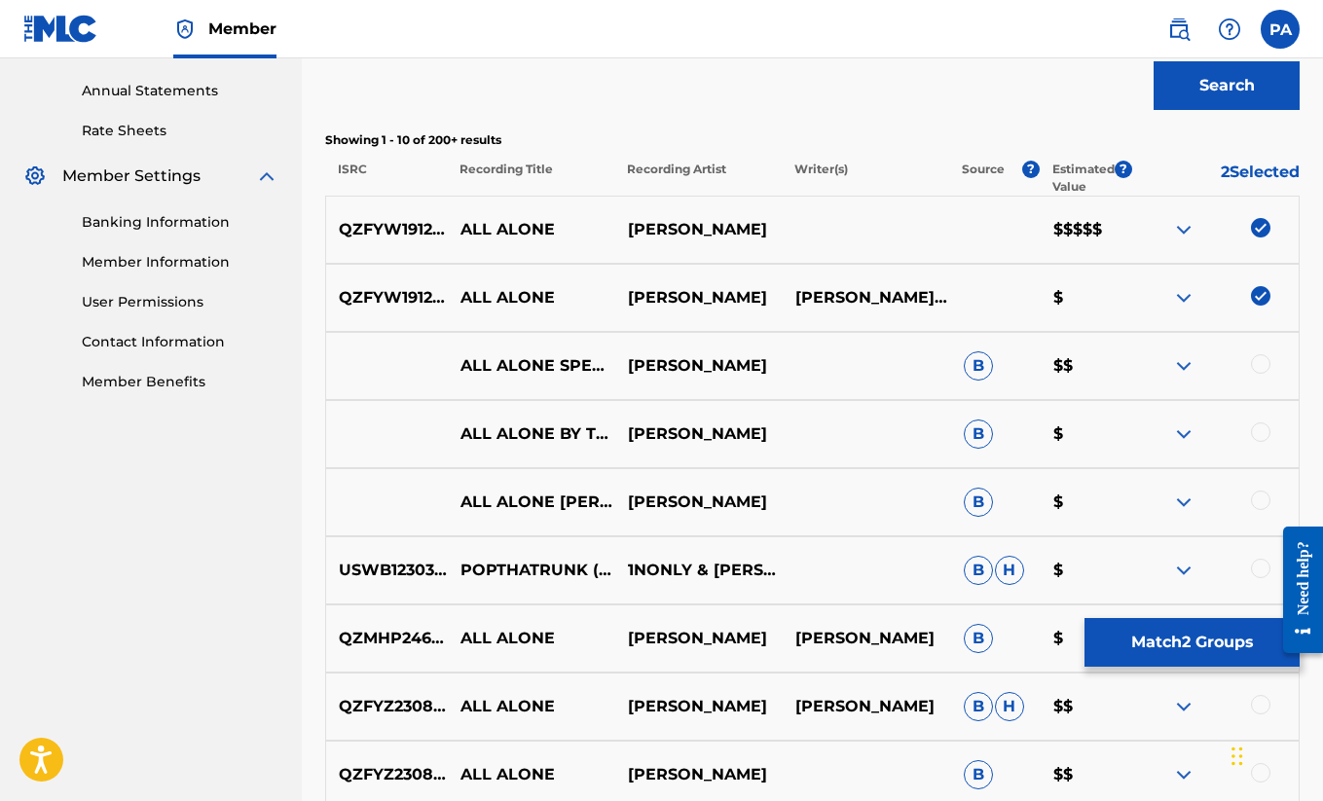
scroll to position [692, 0]
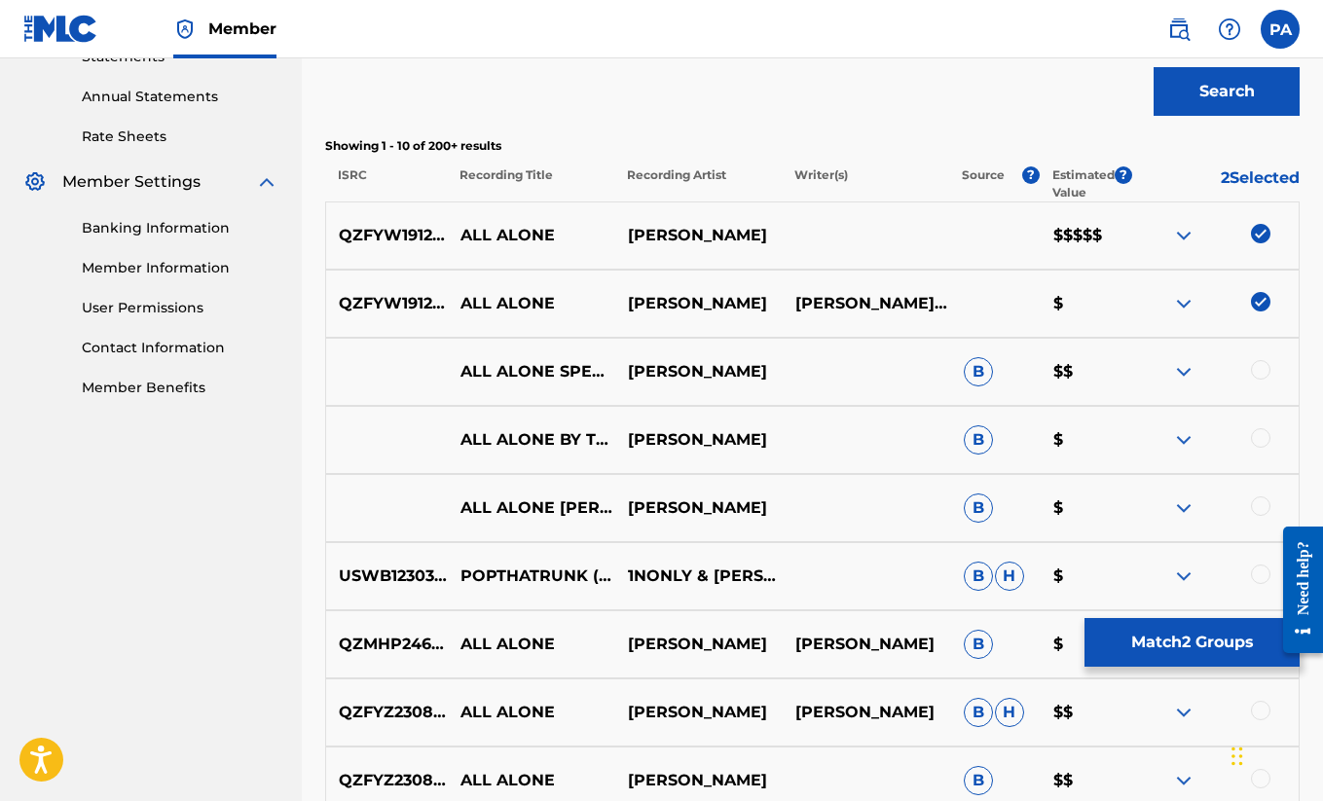
click at [1307, 387] on div "Matching Tool The Matching Tool allows Members to match sound recordings to wor…" at bounding box center [812, 222] width 1021 height 1614
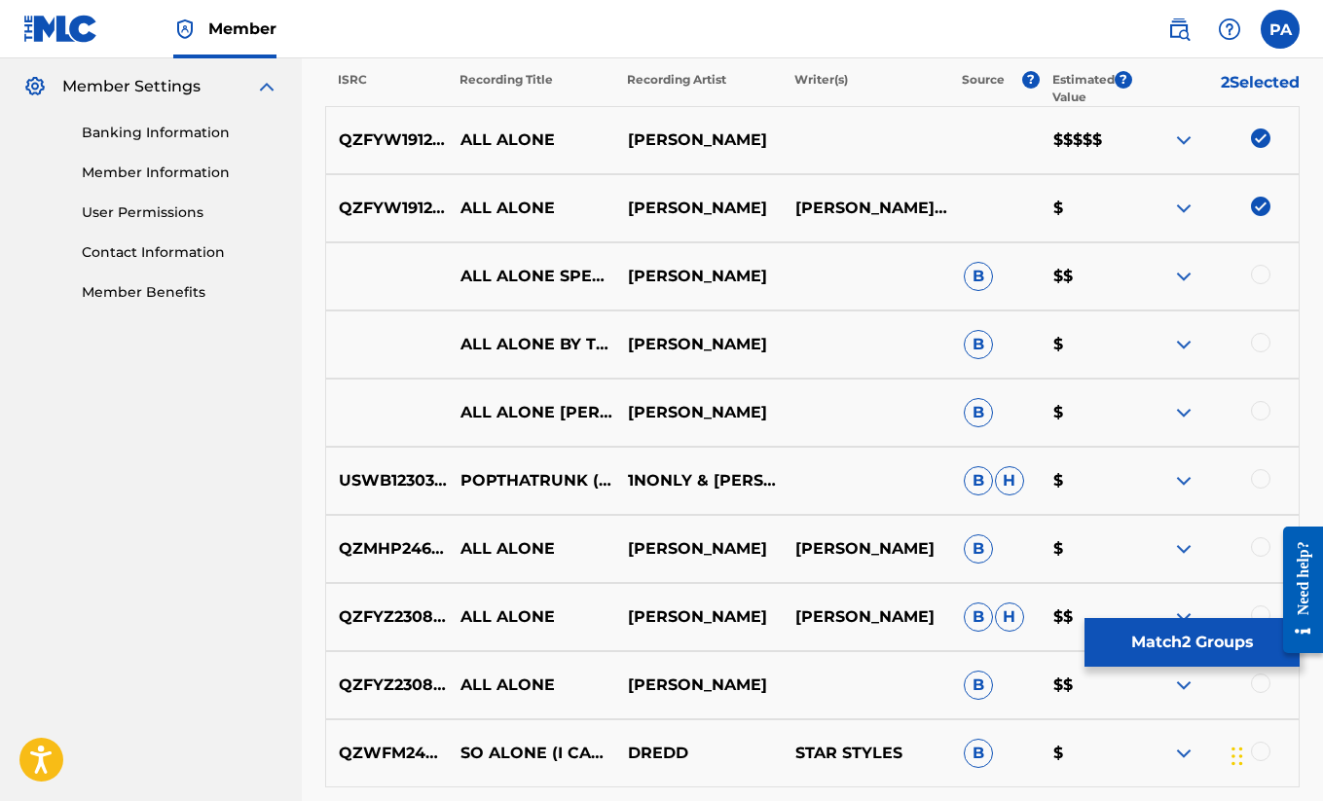
scroll to position [792, 0]
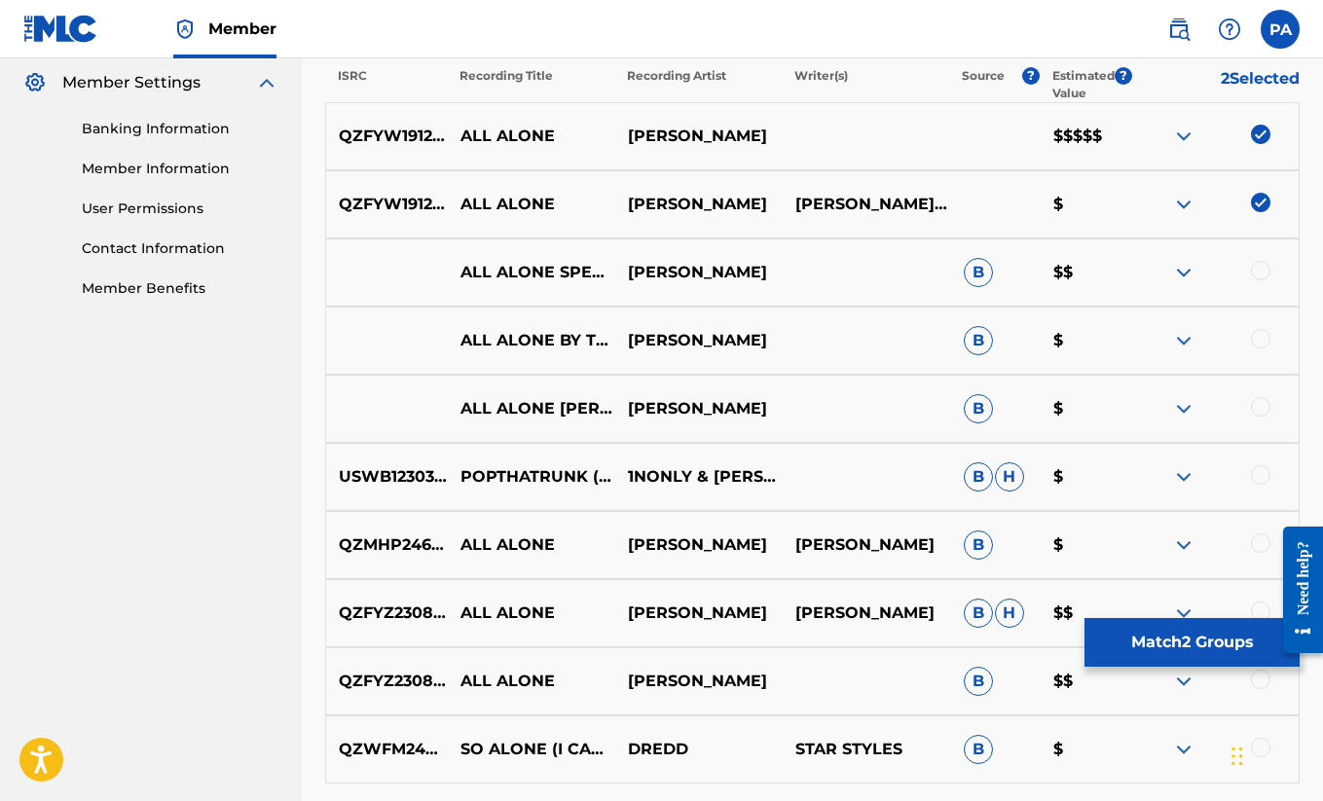
click at [1256, 275] on div at bounding box center [1260, 270] width 19 height 19
click at [1254, 338] on div at bounding box center [1260, 338] width 19 height 19
click at [1262, 404] on div at bounding box center [1260, 406] width 19 height 19
click at [1310, 404] on div "Matching Tool The Matching Tool allows Members to match sound recordings to wor…" at bounding box center [812, 123] width 1021 height 1614
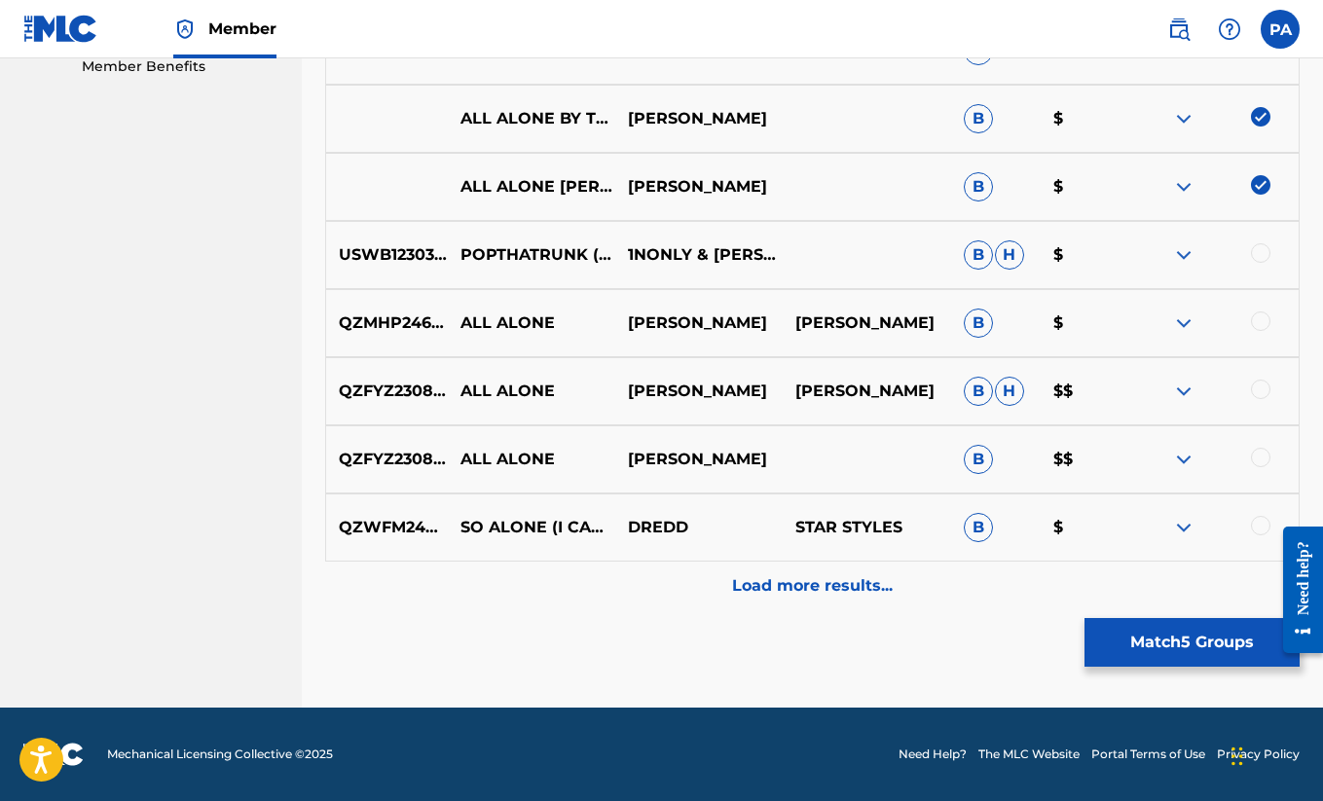
scroll to position [1014, 0]
click at [822, 587] on p "Load more results..." at bounding box center [812, 585] width 161 height 23
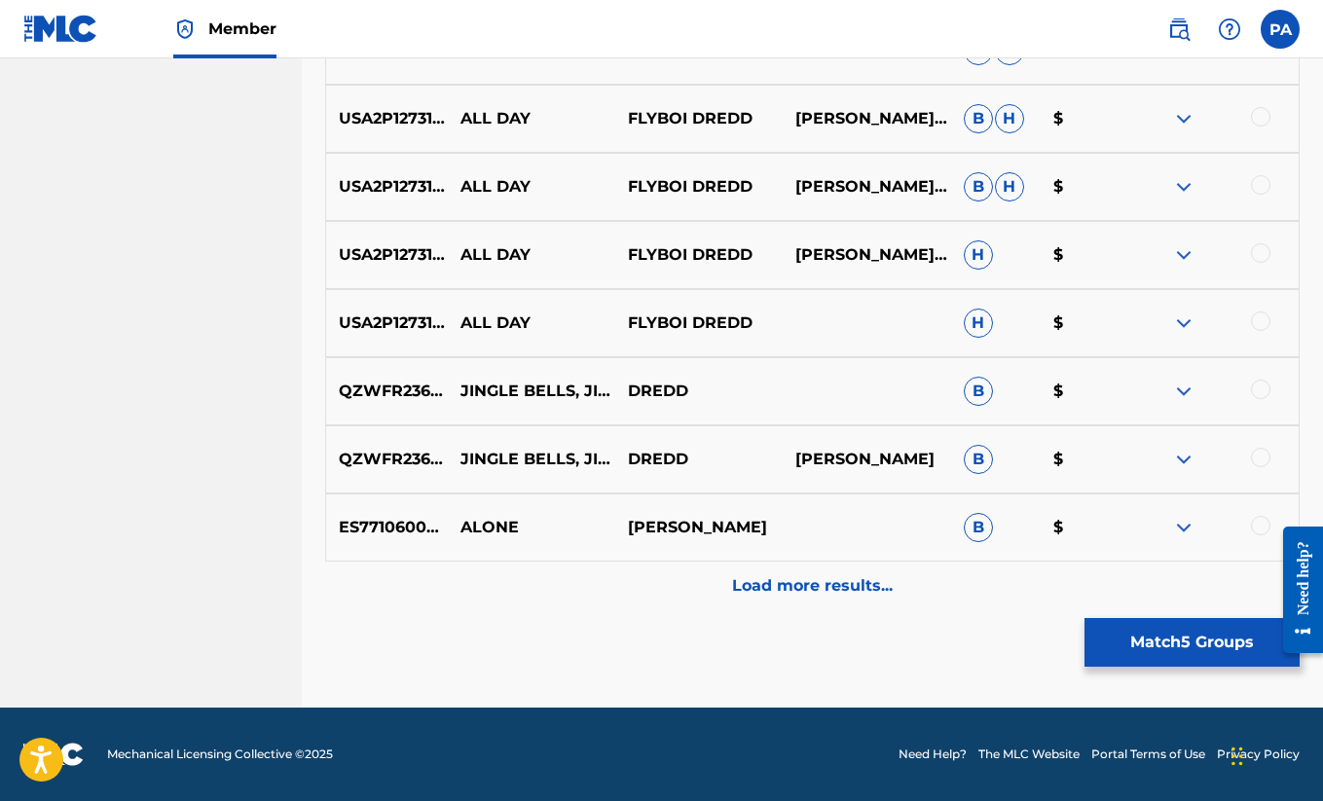
scroll to position [1695, 0]
click at [808, 583] on p "Load more results..." at bounding box center [812, 585] width 161 height 23
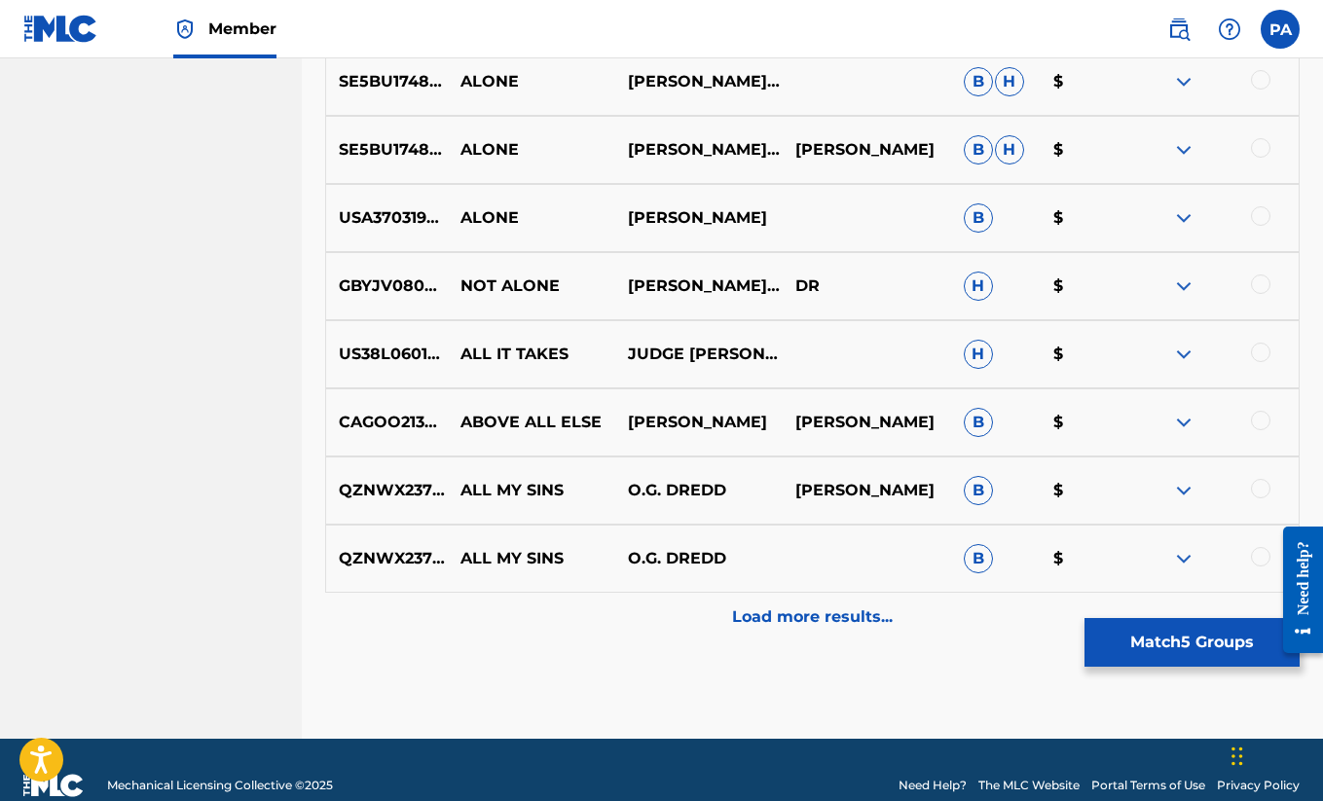
scroll to position [2348, 0]
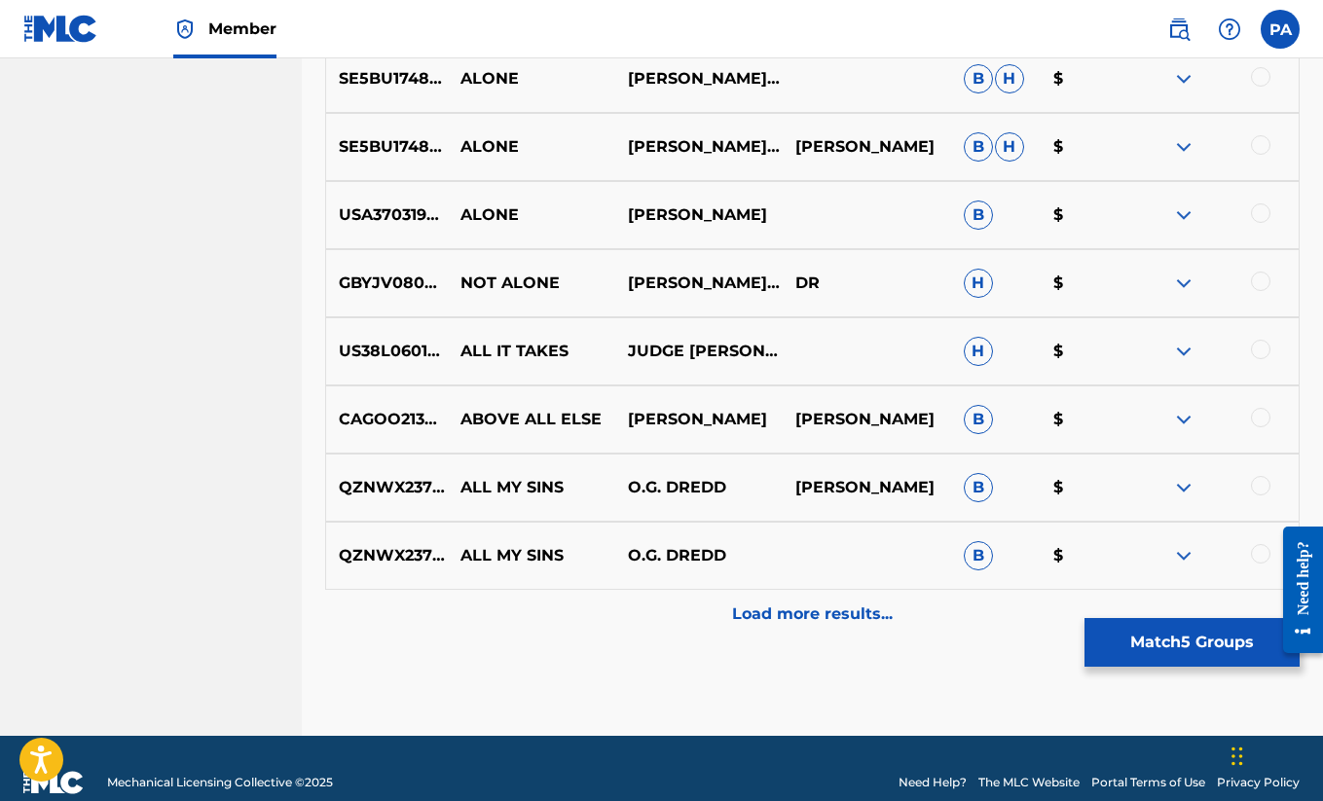
click at [788, 619] on p "Load more results..." at bounding box center [812, 614] width 161 height 23
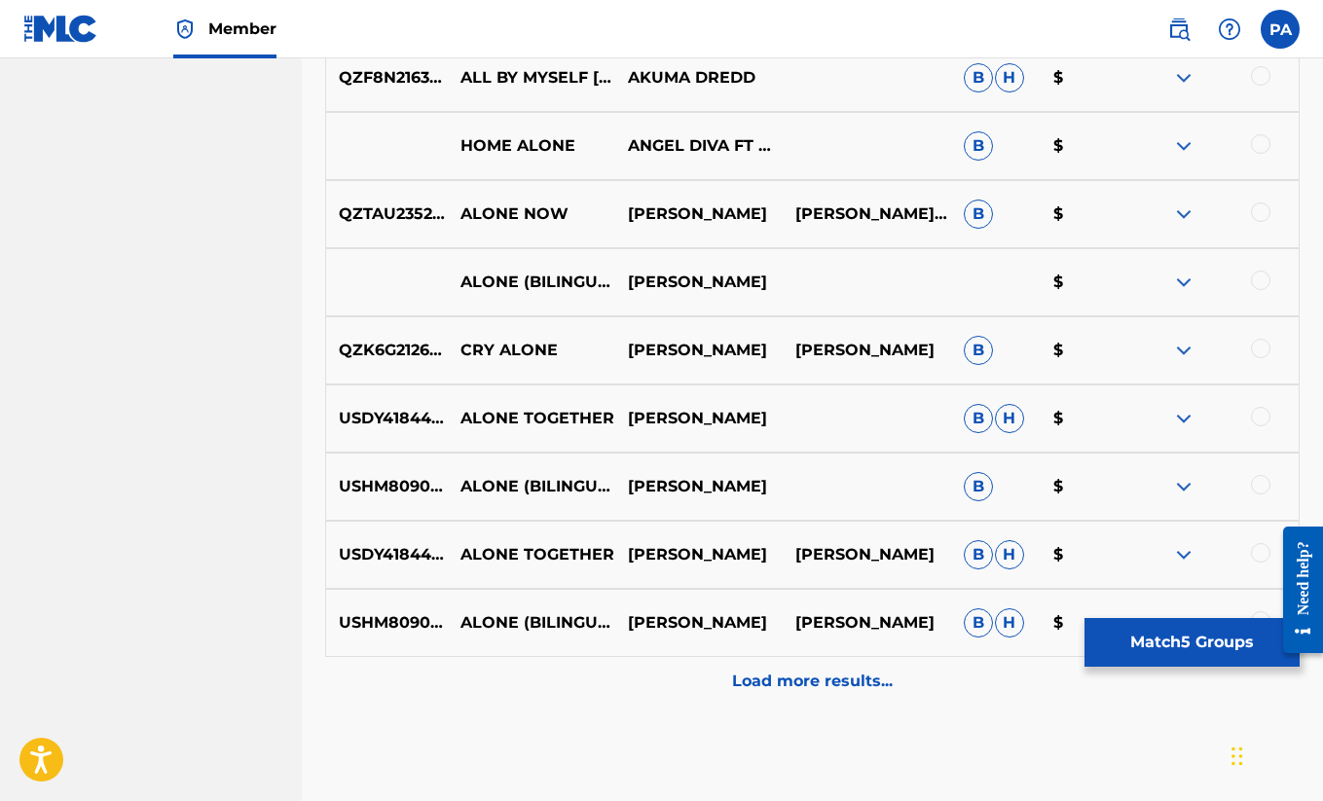
scroll to position [3033, 0]
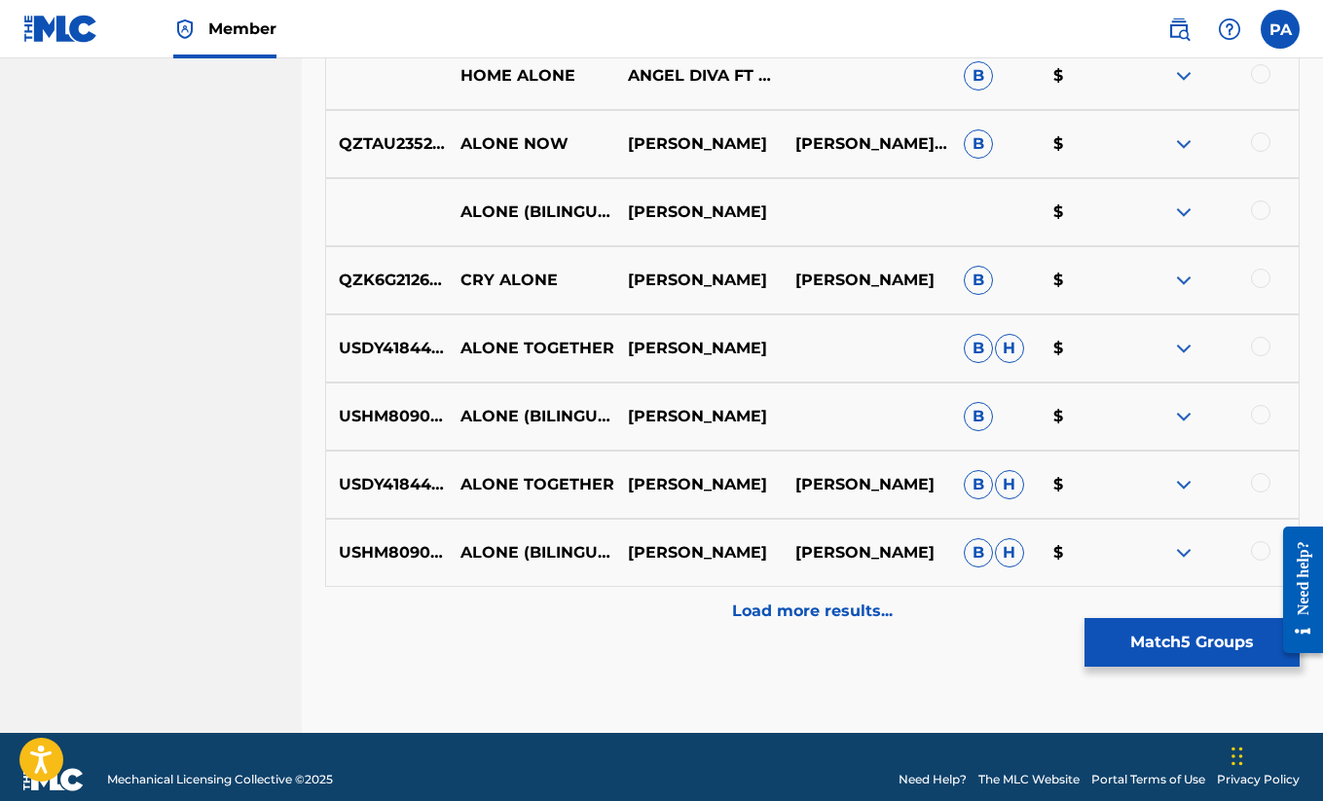
click at [795, 618] on p "Load more results..." at bounding box center [812, 611] width 161 height 23
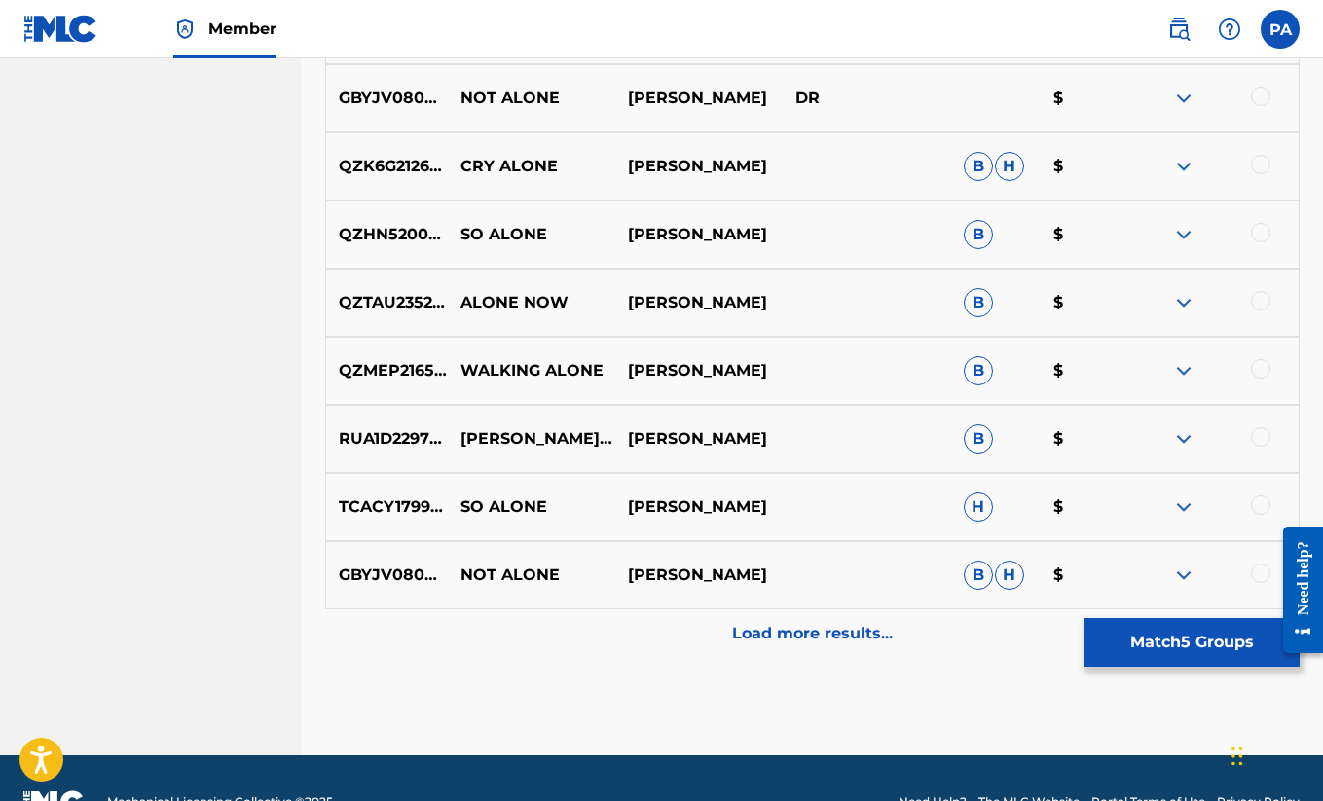
scroll to position [3701, 0]
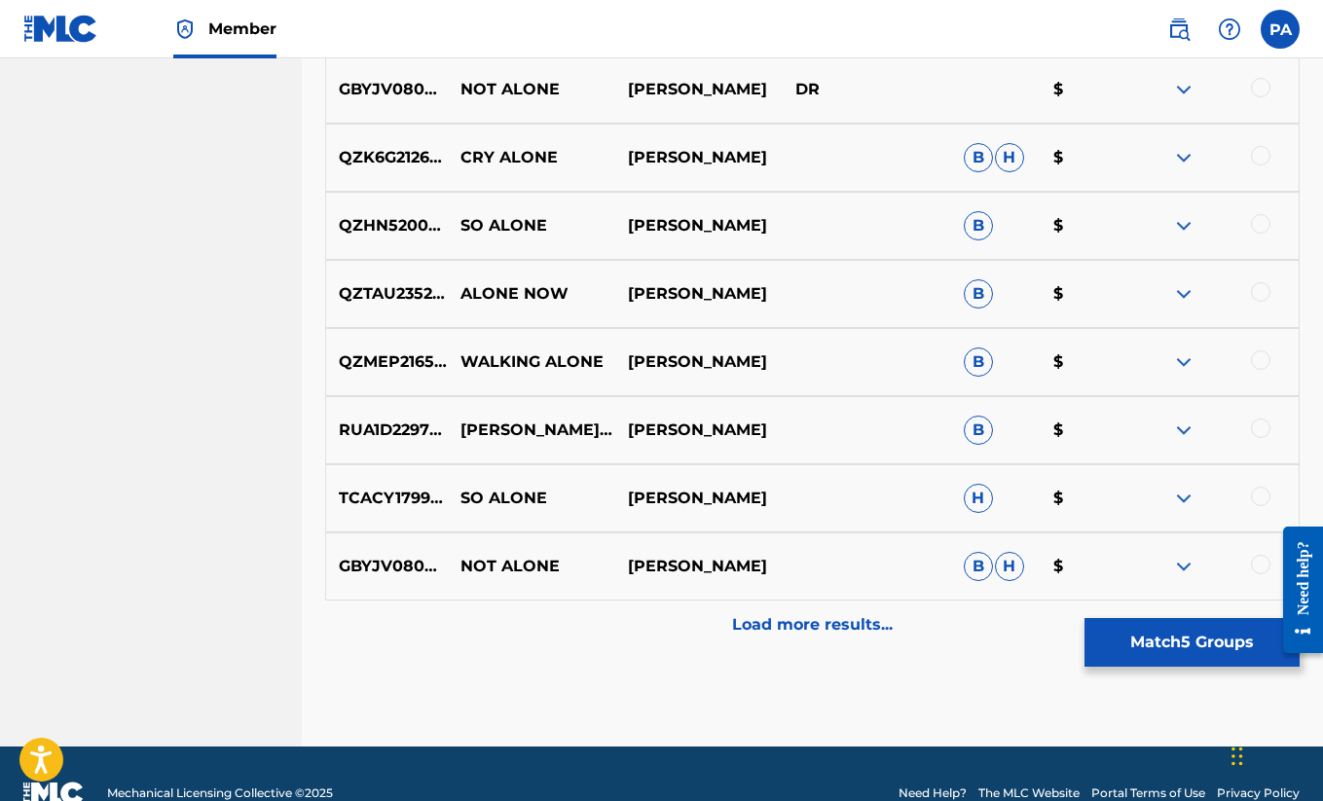
click at [778, 625] on p "Load more results..." at bounding box center [812, 624] width 161 height 23
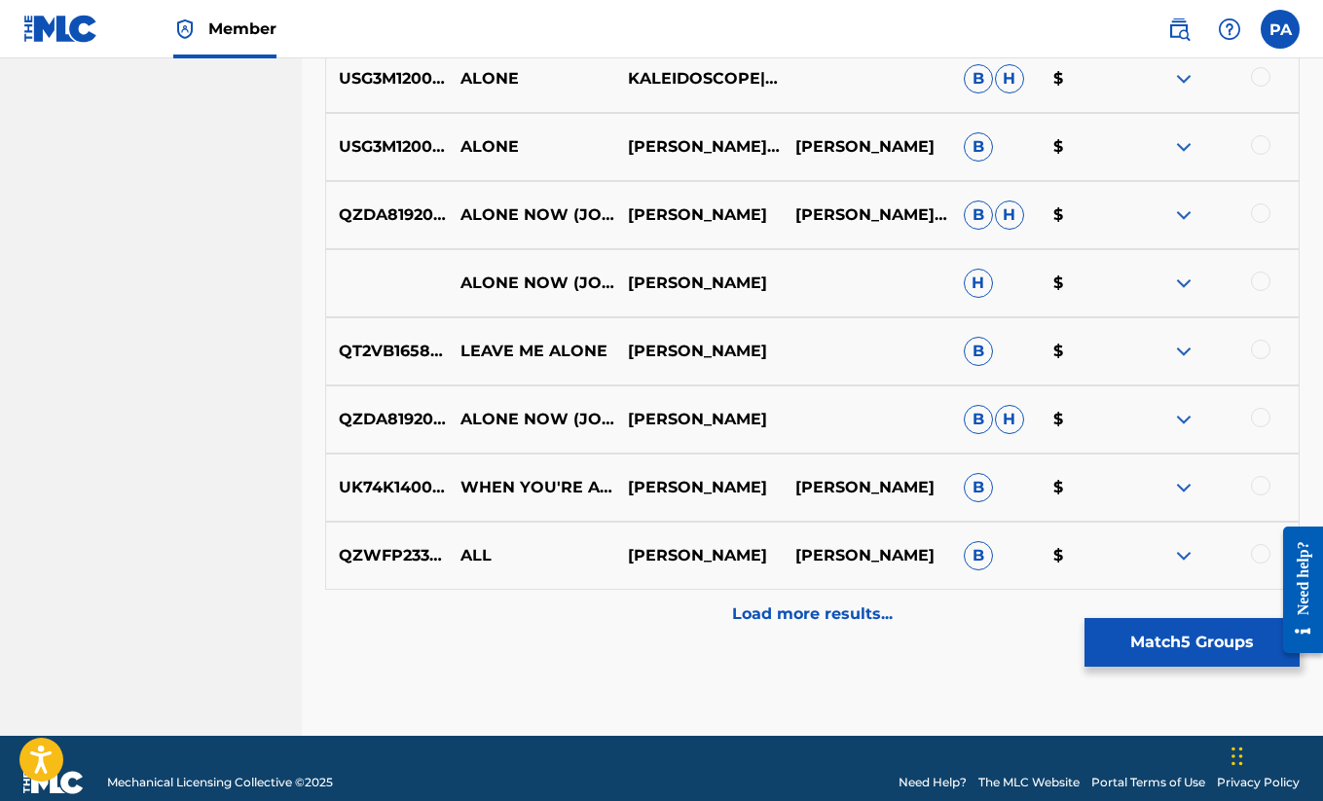
scroll to position [4396, 0]
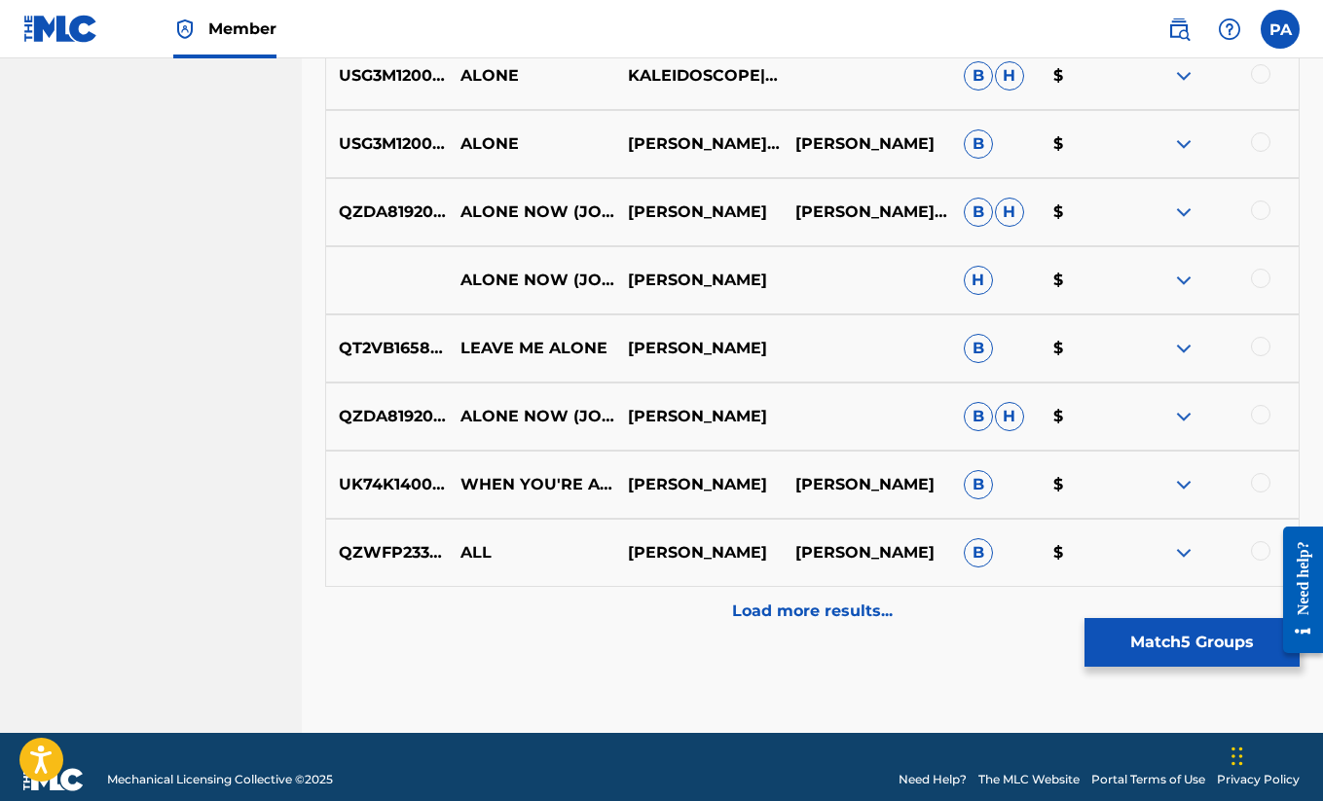
click at [791, 609] on p "Load more results..." at bounding box center [812, 611] width 161 height 23
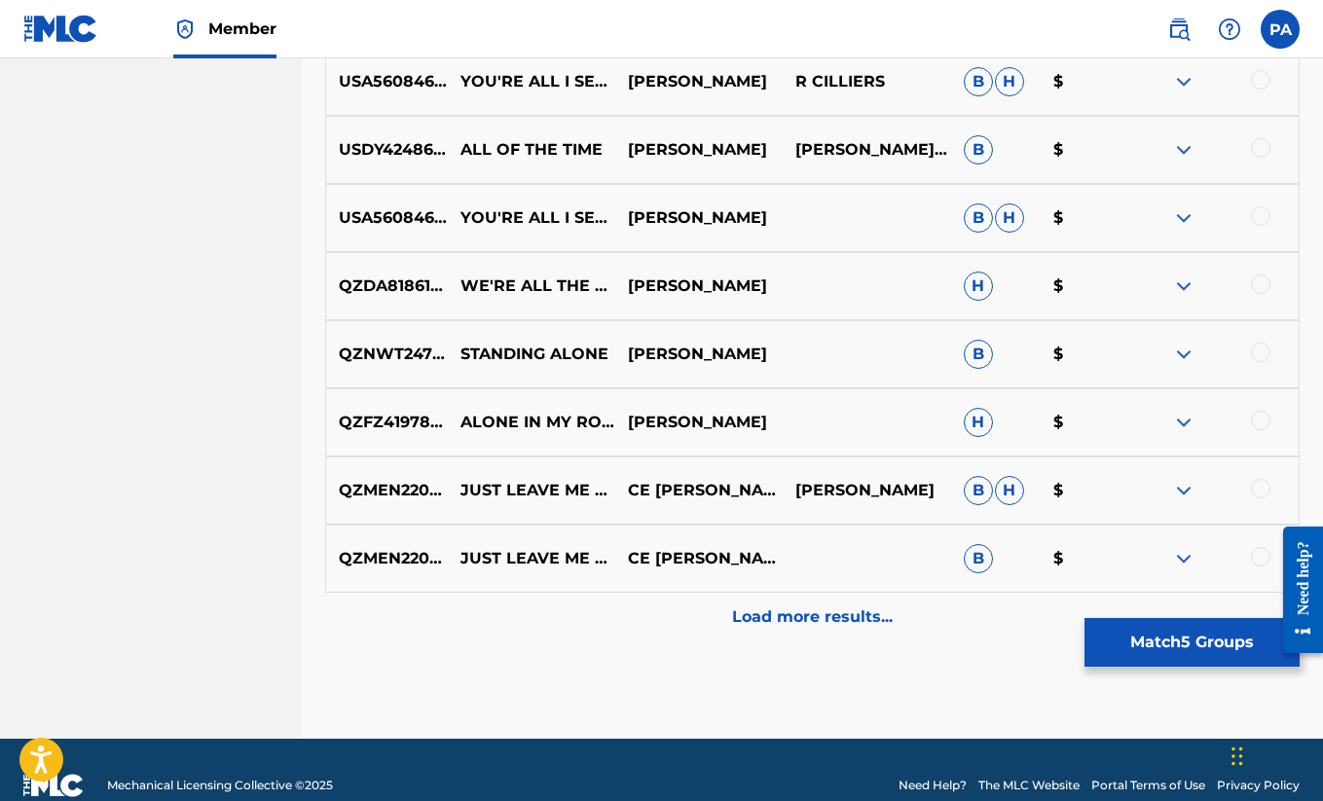
scroll to position [5081, 0]
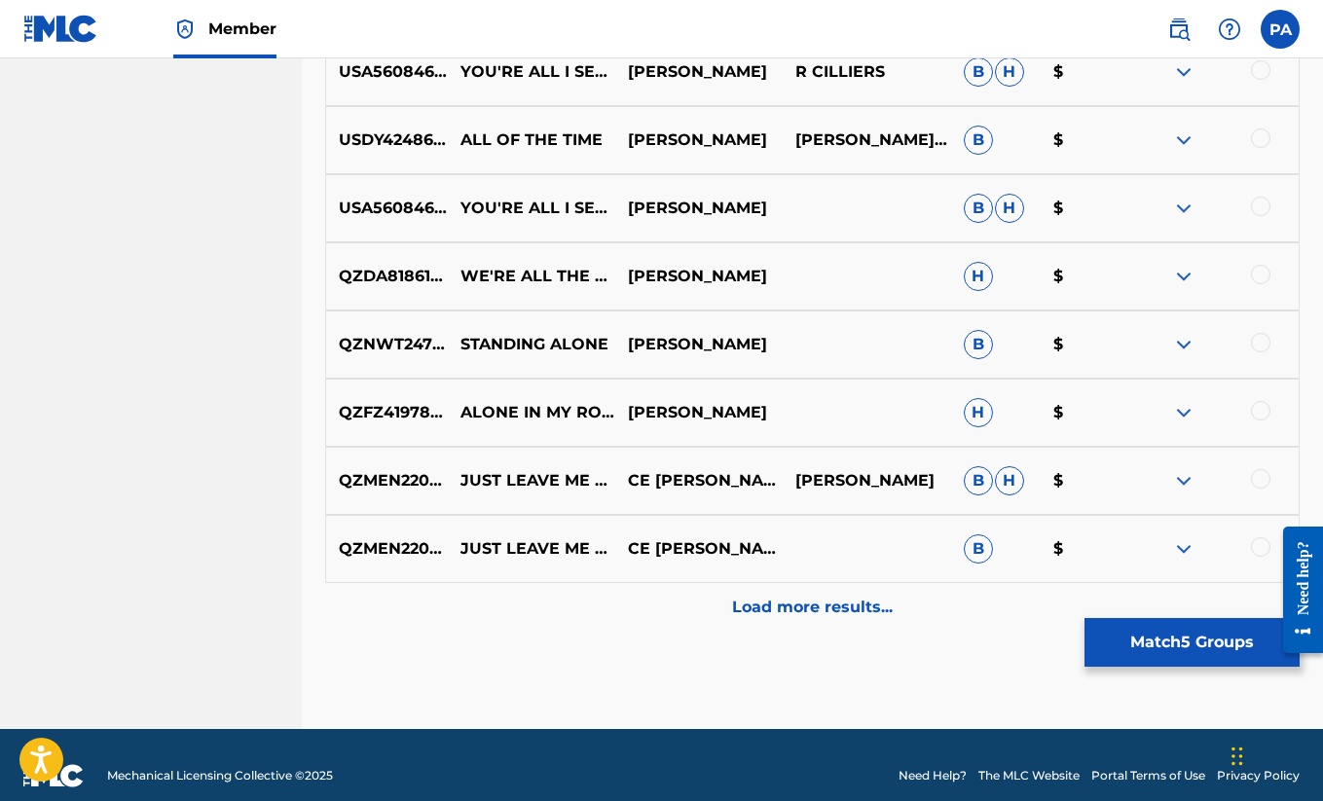
click at [1201, 650] on button "Match 5 Groups" at bounding box center [1192, 642] width 215 height 49
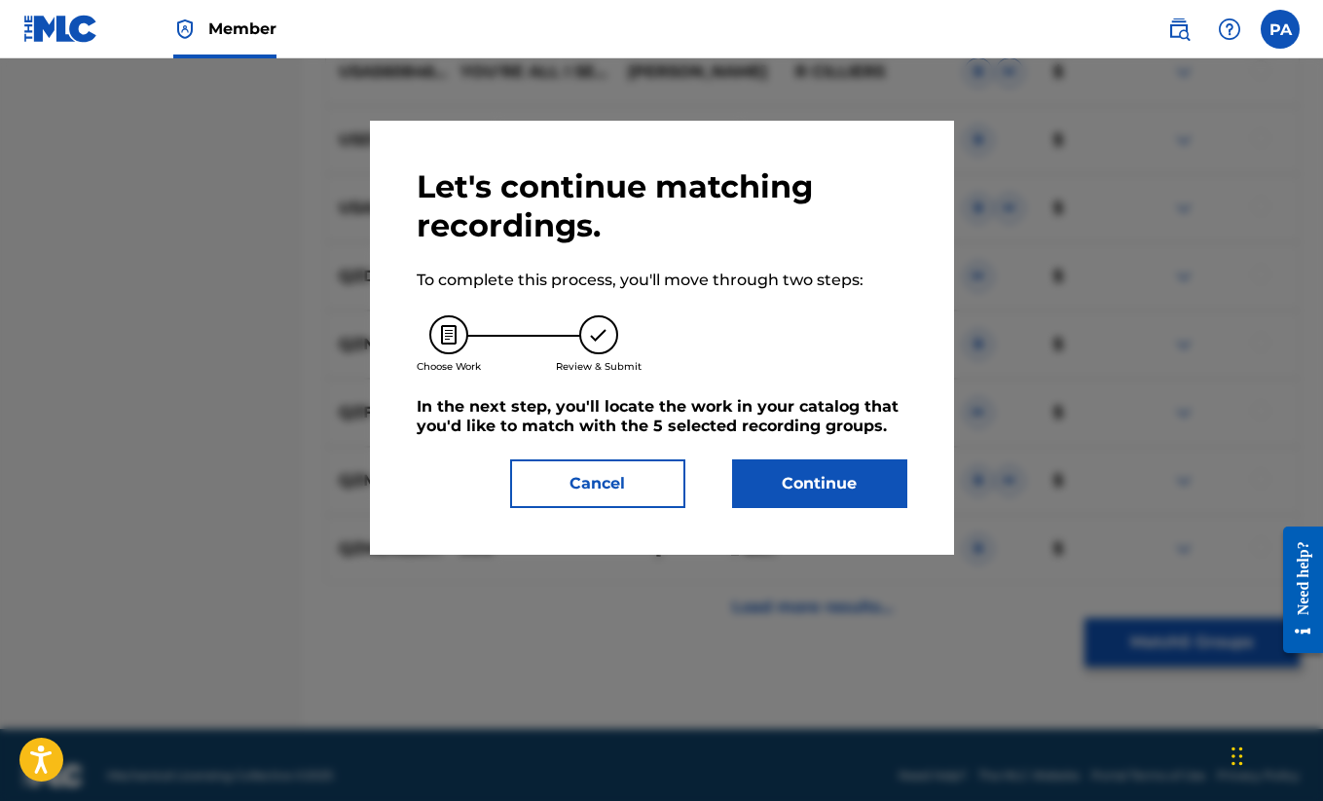
click at [876, 497] on button "Continue" at bounding box center [819, 484] width 175 height 49
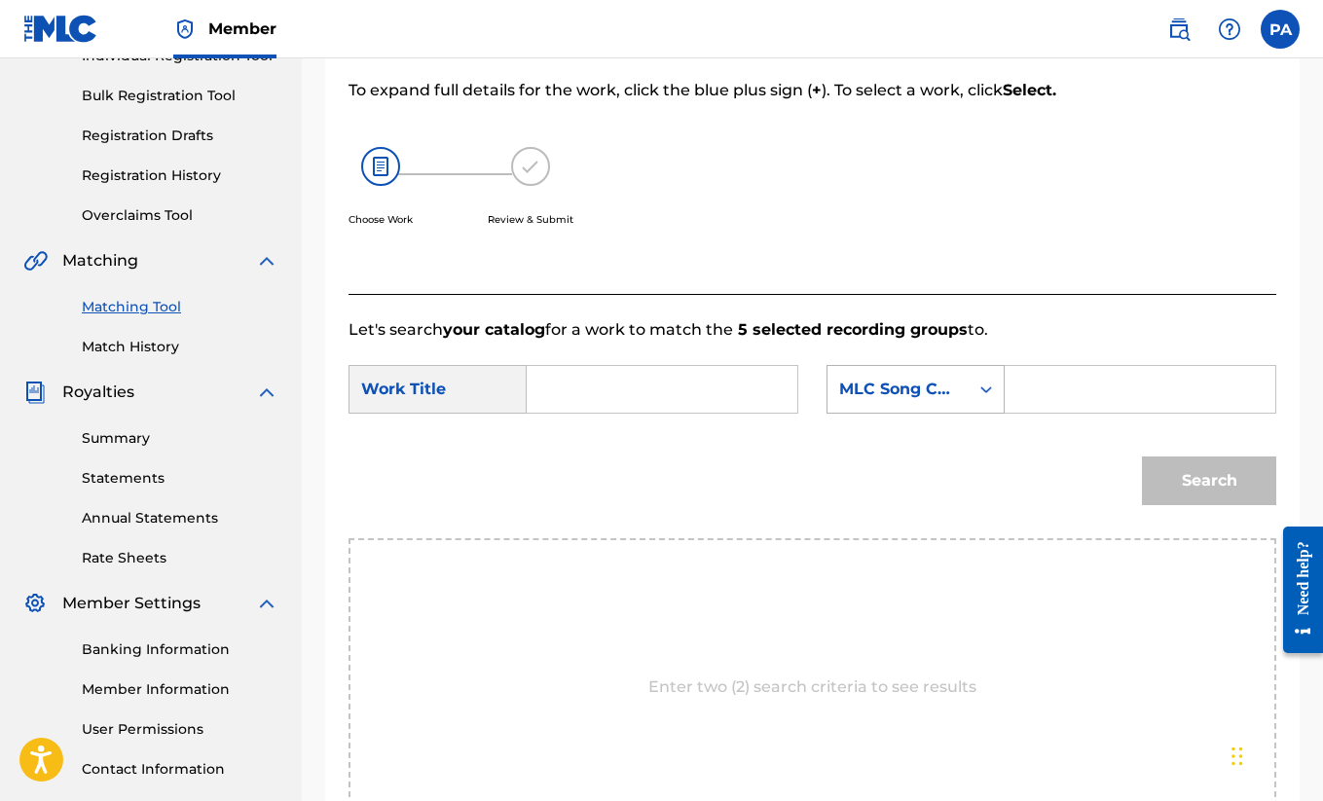
scroll to position [276, 0]
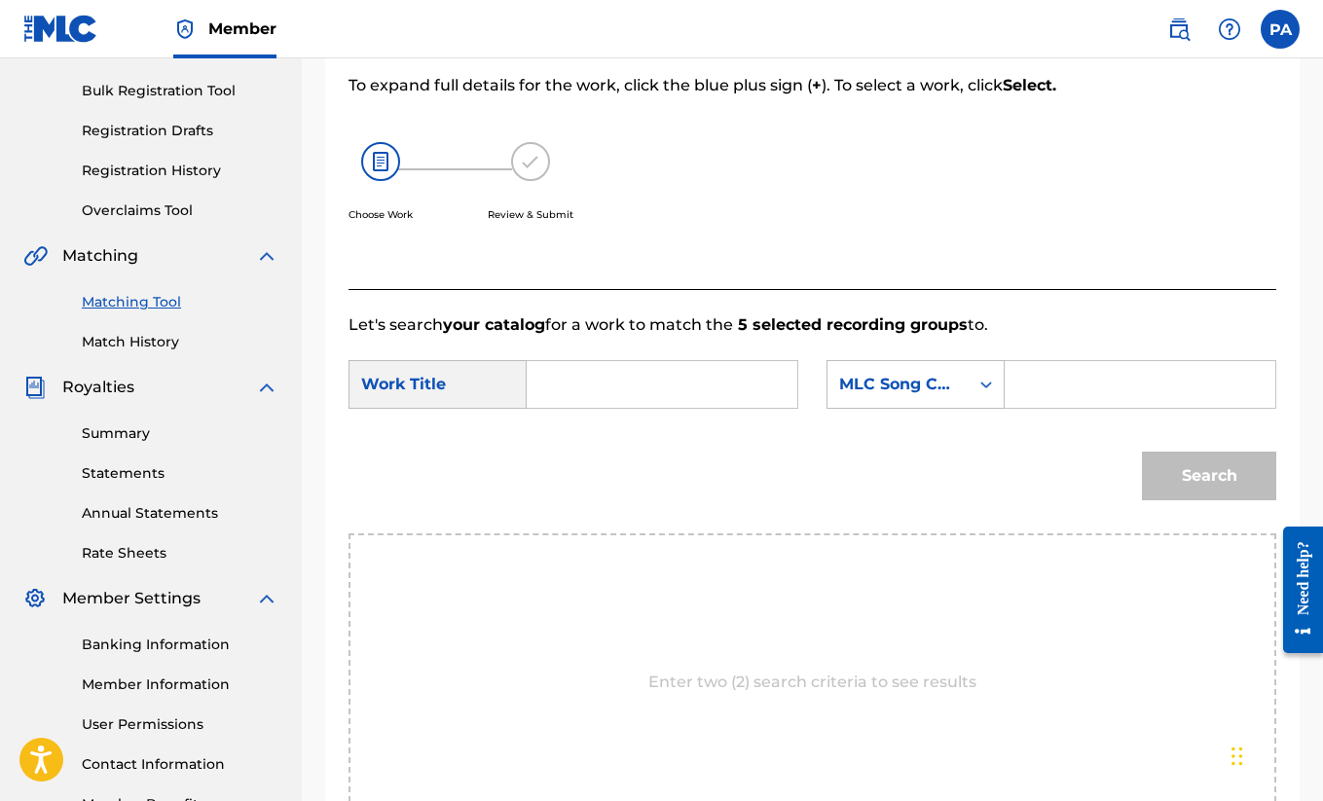
click at [585, 407] on input "Search Form" at bounding box center [662, 384] width 238 height 47
type input "a"
type input "All Alone"
click at [1068, 408] on input "Search Form" at bounding box center [1140, 384] width 238 height 47
type input "AX2DXY"
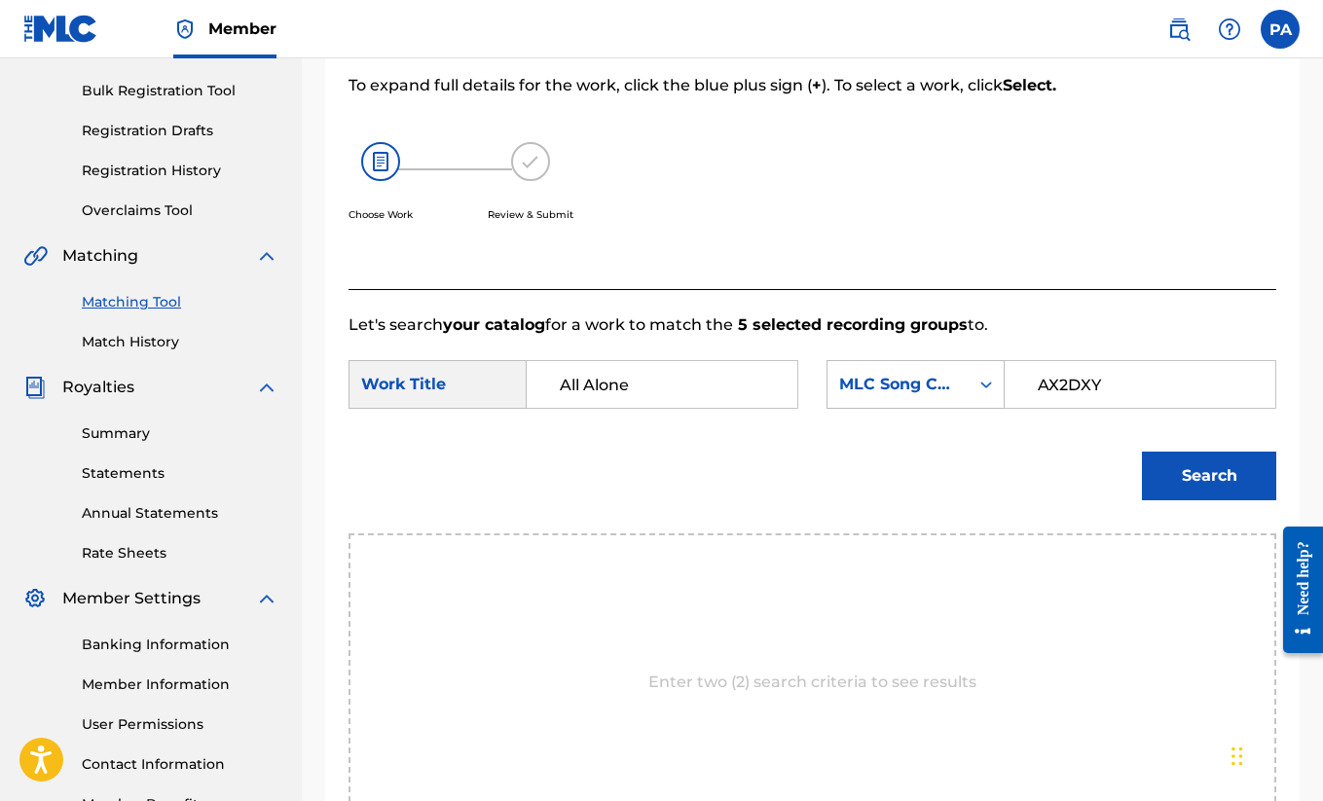
click at [1288, 459] on div "Match Usage - Select Work In this step, you will locate the work you'd like to …" at bounding box center [812, 415] width 975 height 1071
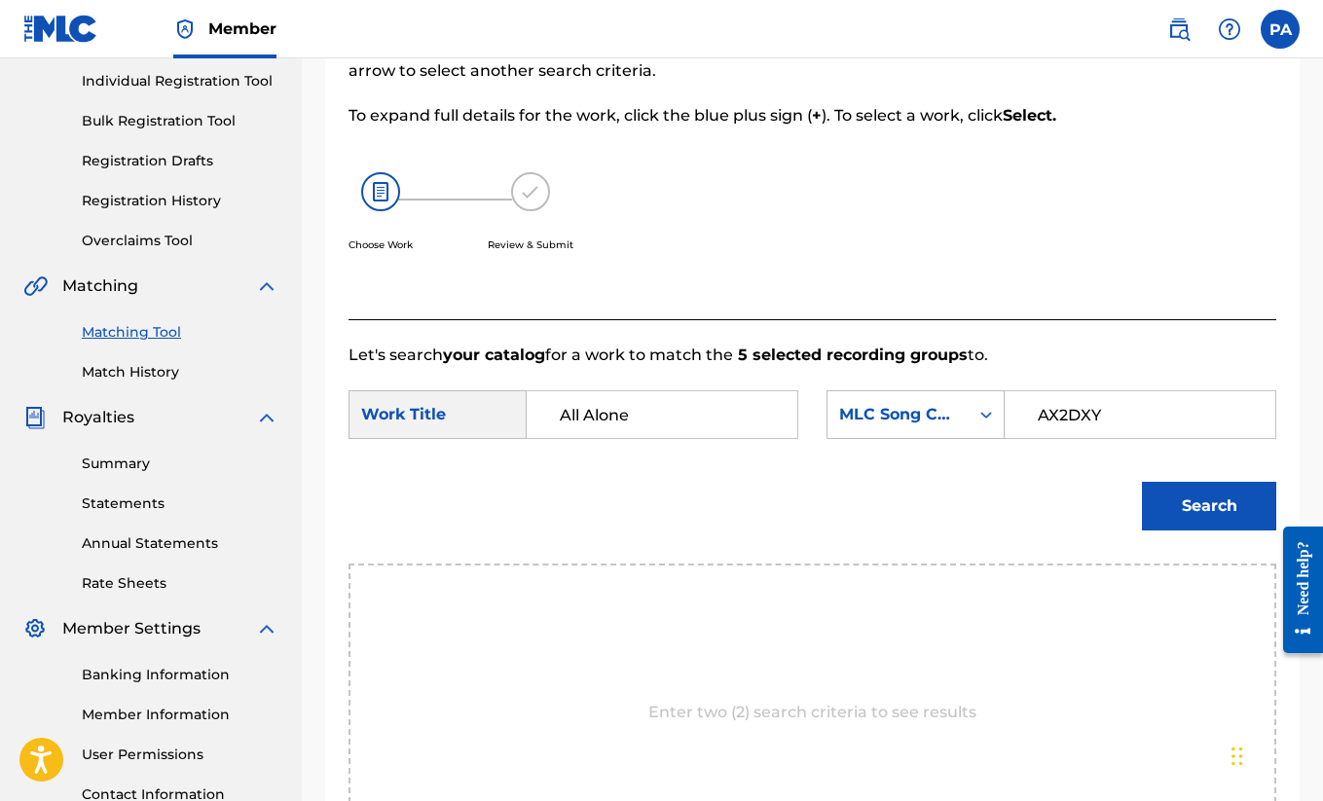
scroll to position [235, 0]
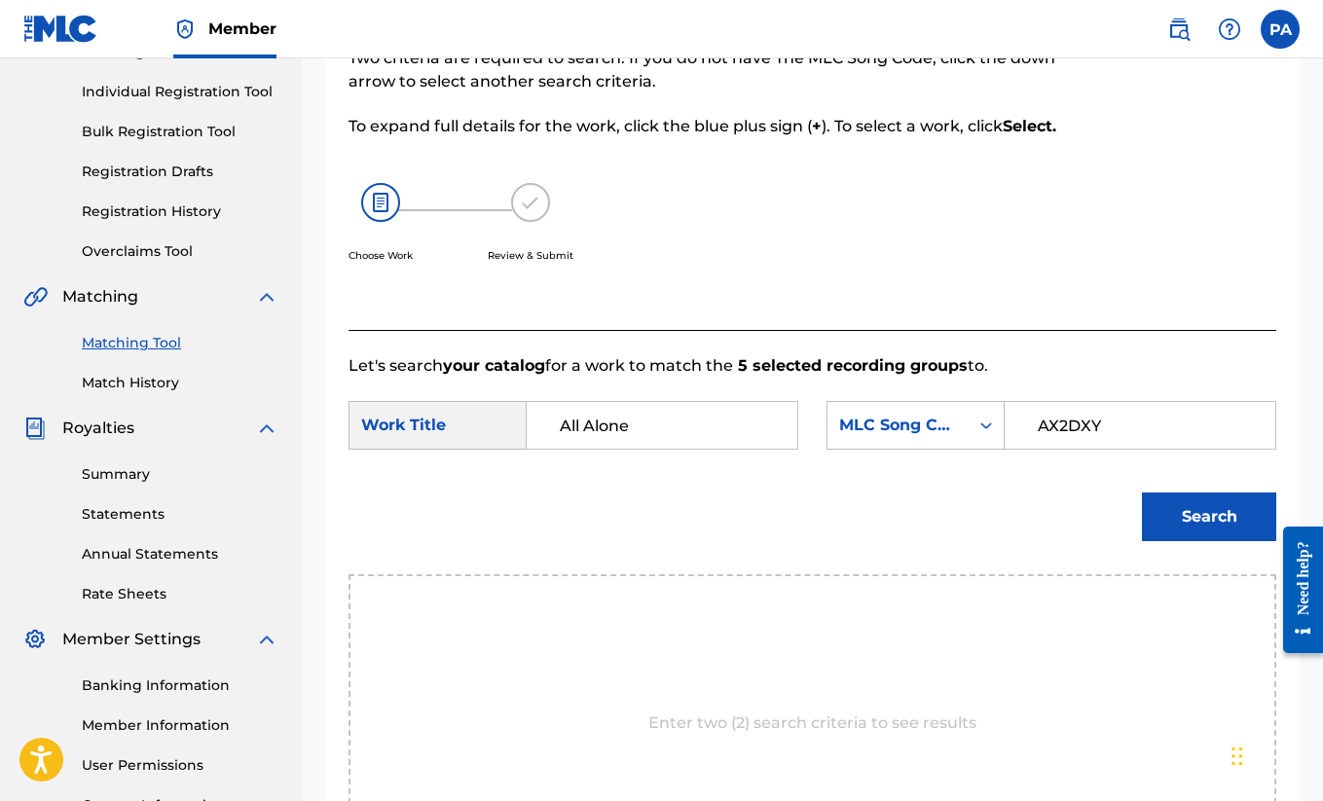
click at [1161, 541] on button "Search" at bounding box center [1209, 517] width 134 height 49
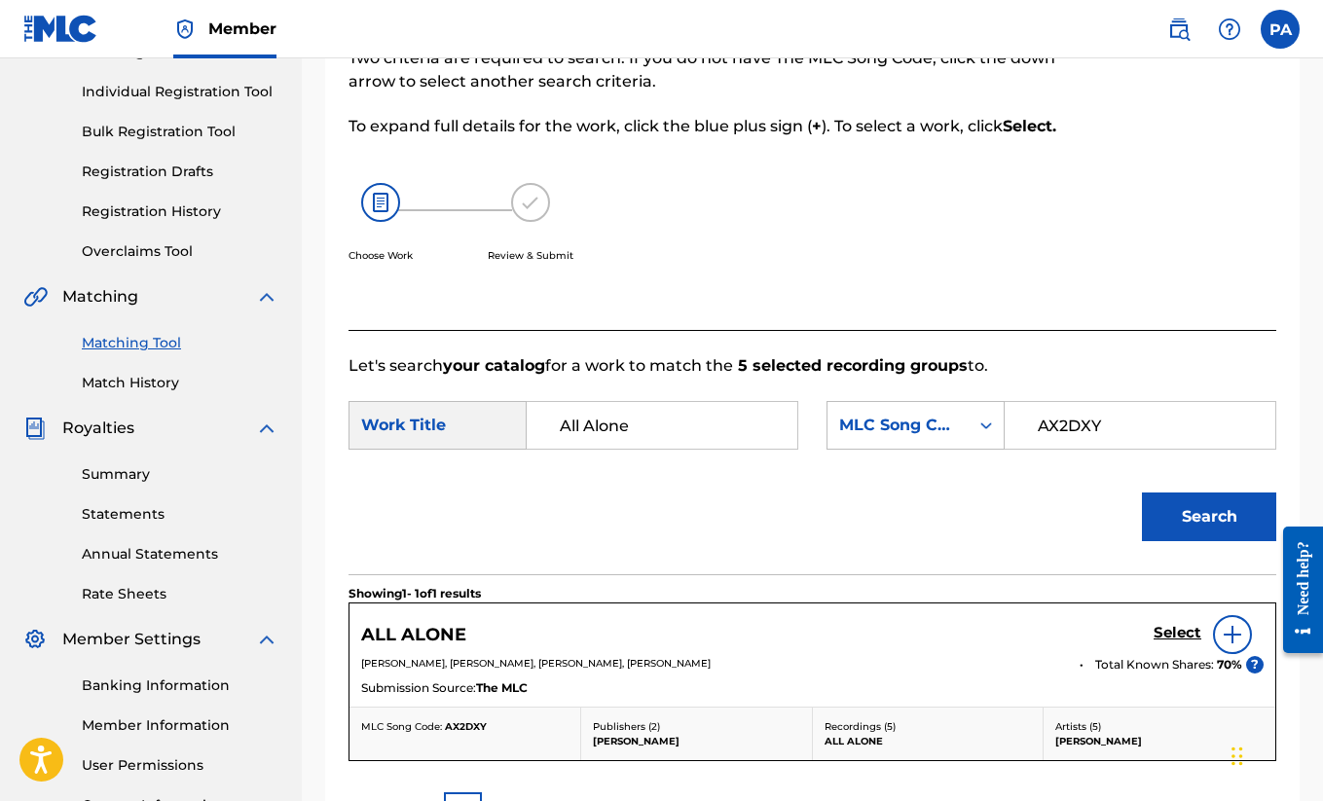
click at [1025, 550] on div "Search" at bounding box center [813, 523] width 928 height 101
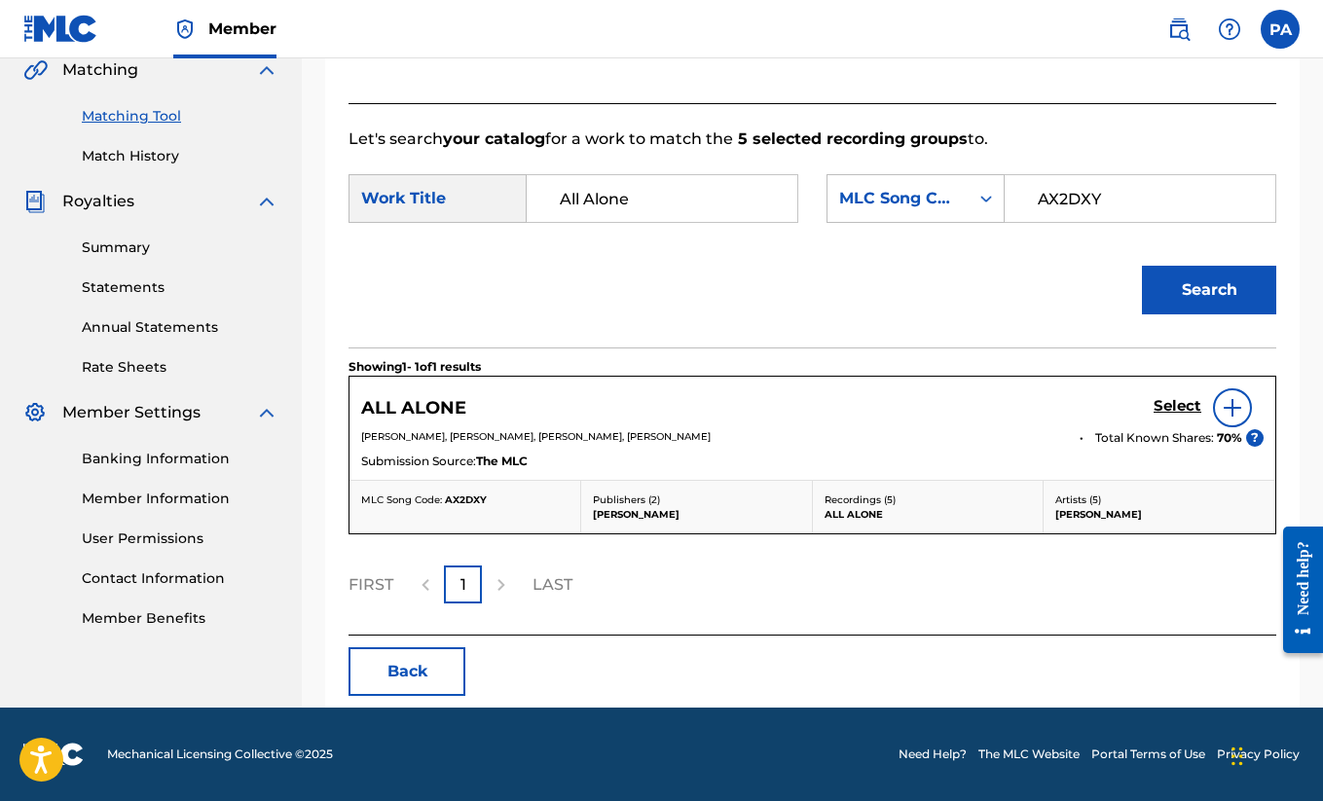
scroll to position [485, 0]
click at [1164, 411] on h5 "Select" at bounding box center [1178, 406] width 48 height 18
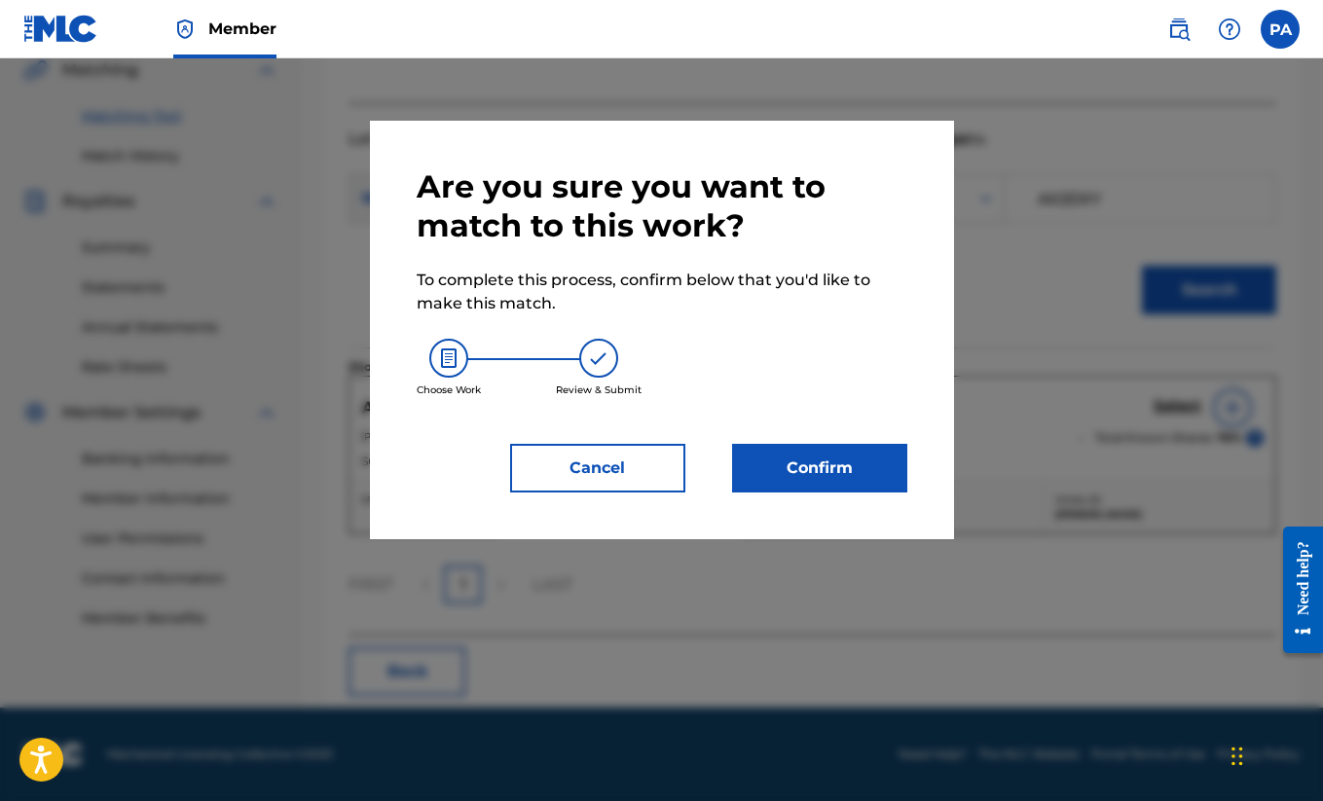
click at [807, 471] on button "Confirm" at bounding box center [819, 468] width 175 height 49
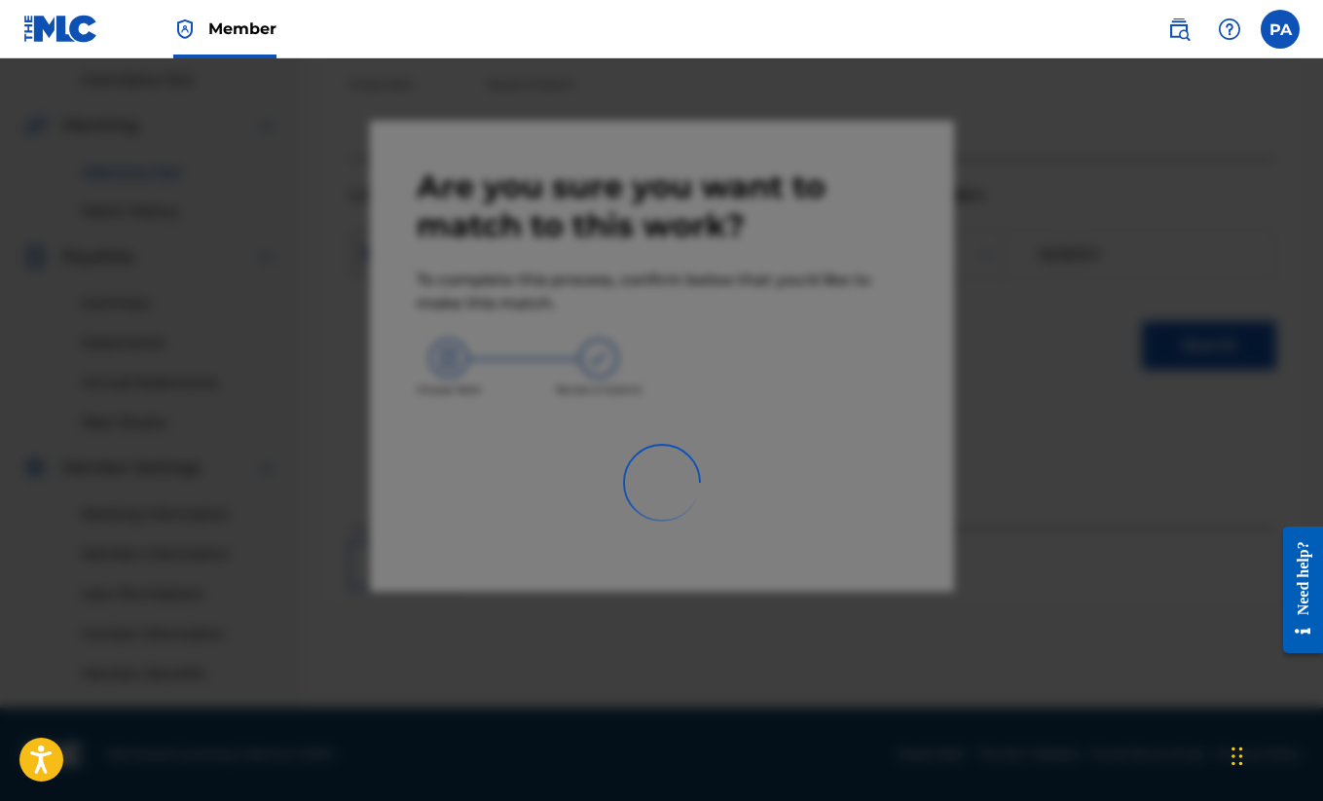
scroll to position [406, 0]
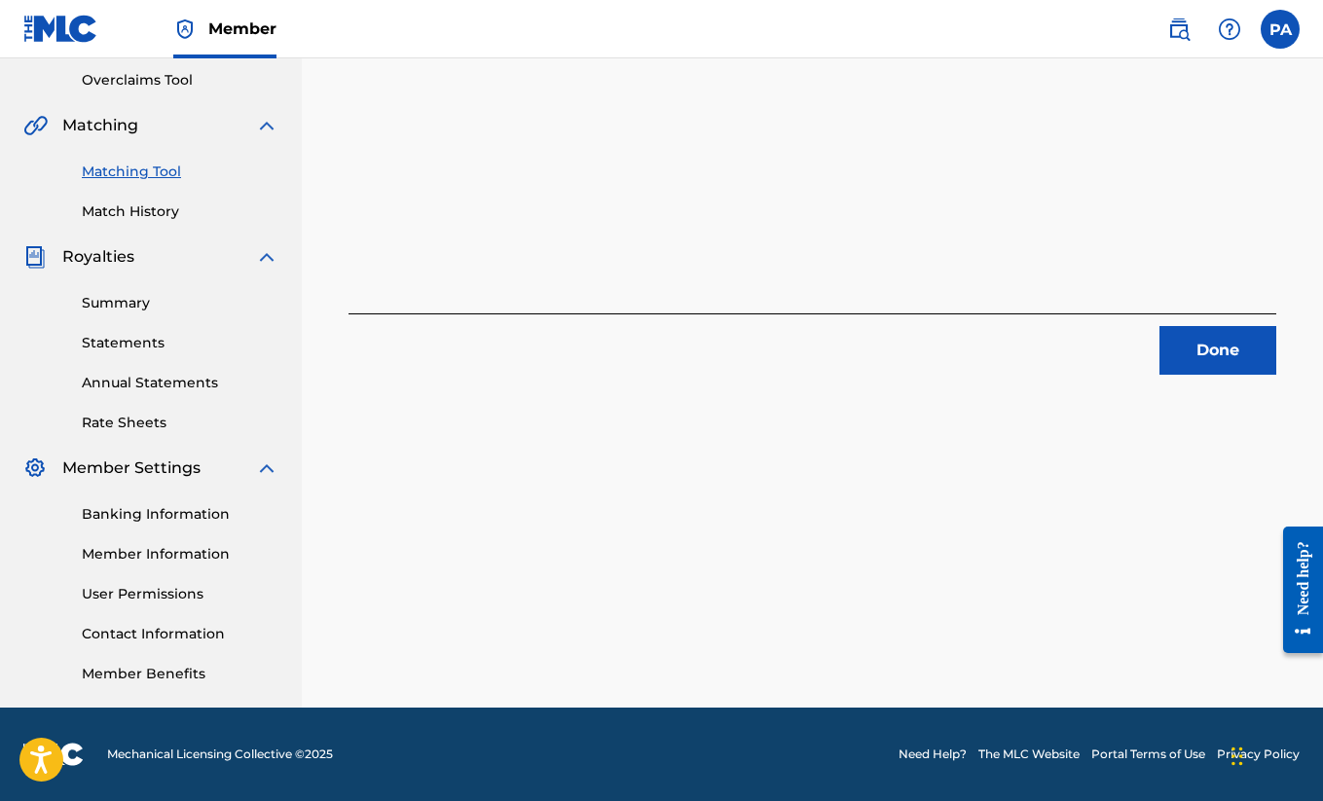
click at [862, 479] on div "5 Recording Groups are pending usage match to the work ALL ALONE . Congratulati…" at bounding box center [812, 204] width 1021 height 1007
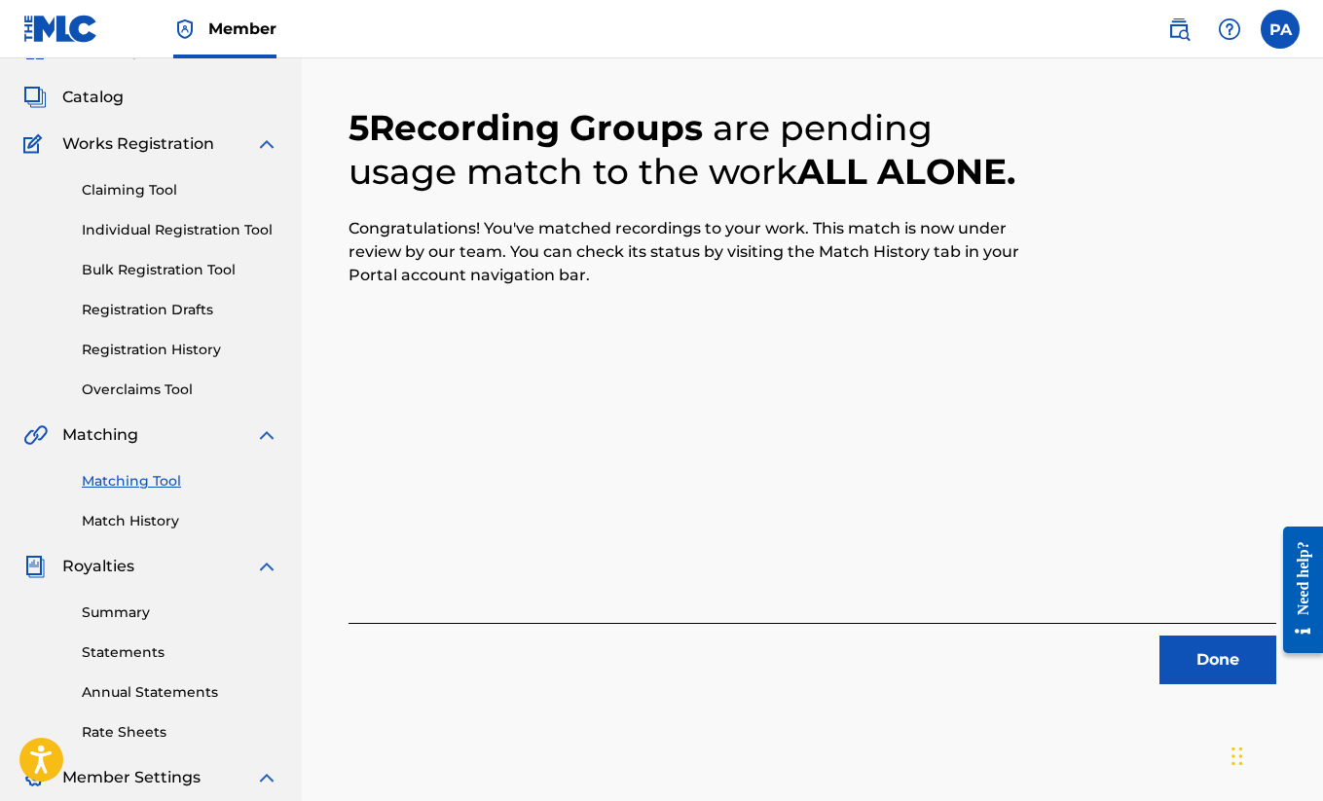
scroll to position [93, 0]
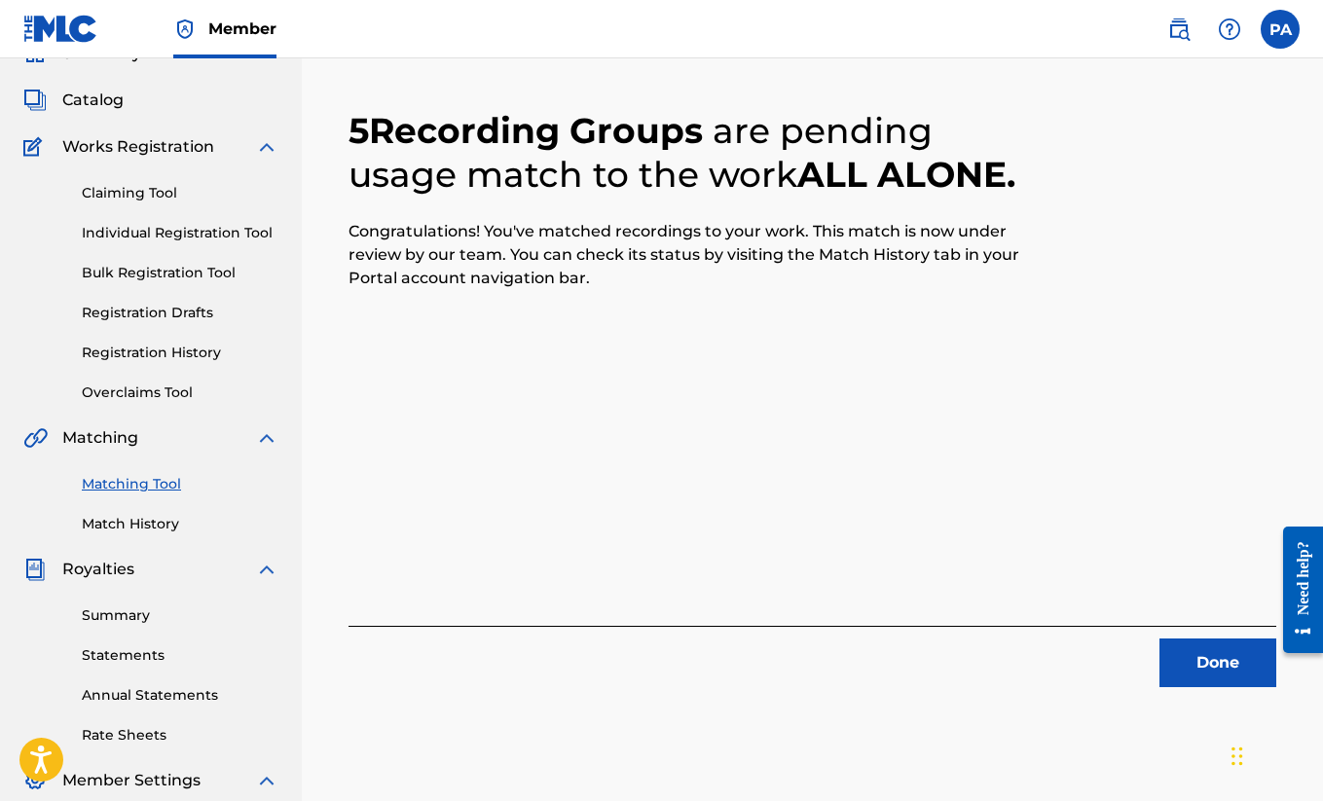
click at [1188, 666] on button "Done" at bounding box center [1218, 663] width 117 height 49
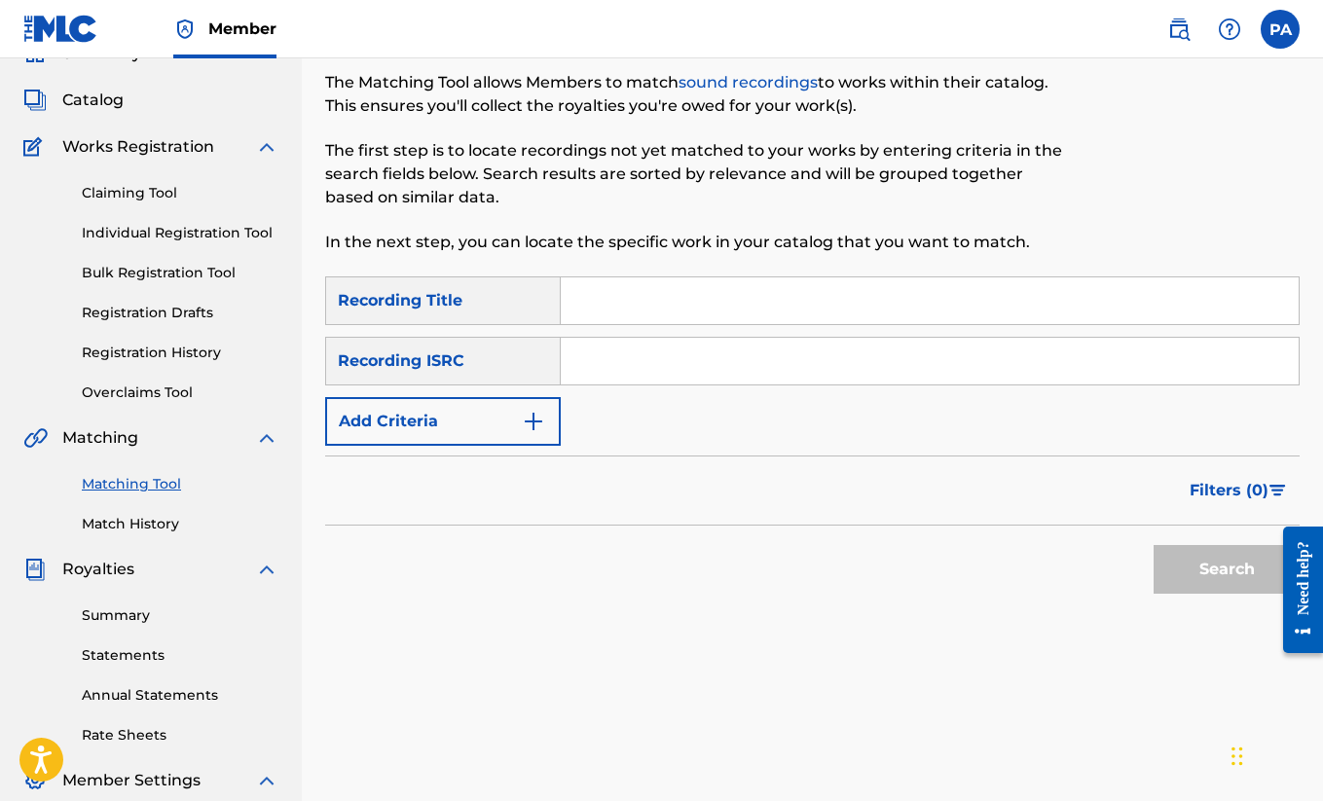
click at [123, 521] on link "Match History" at bounding box center [180, 524] width 197 height 20
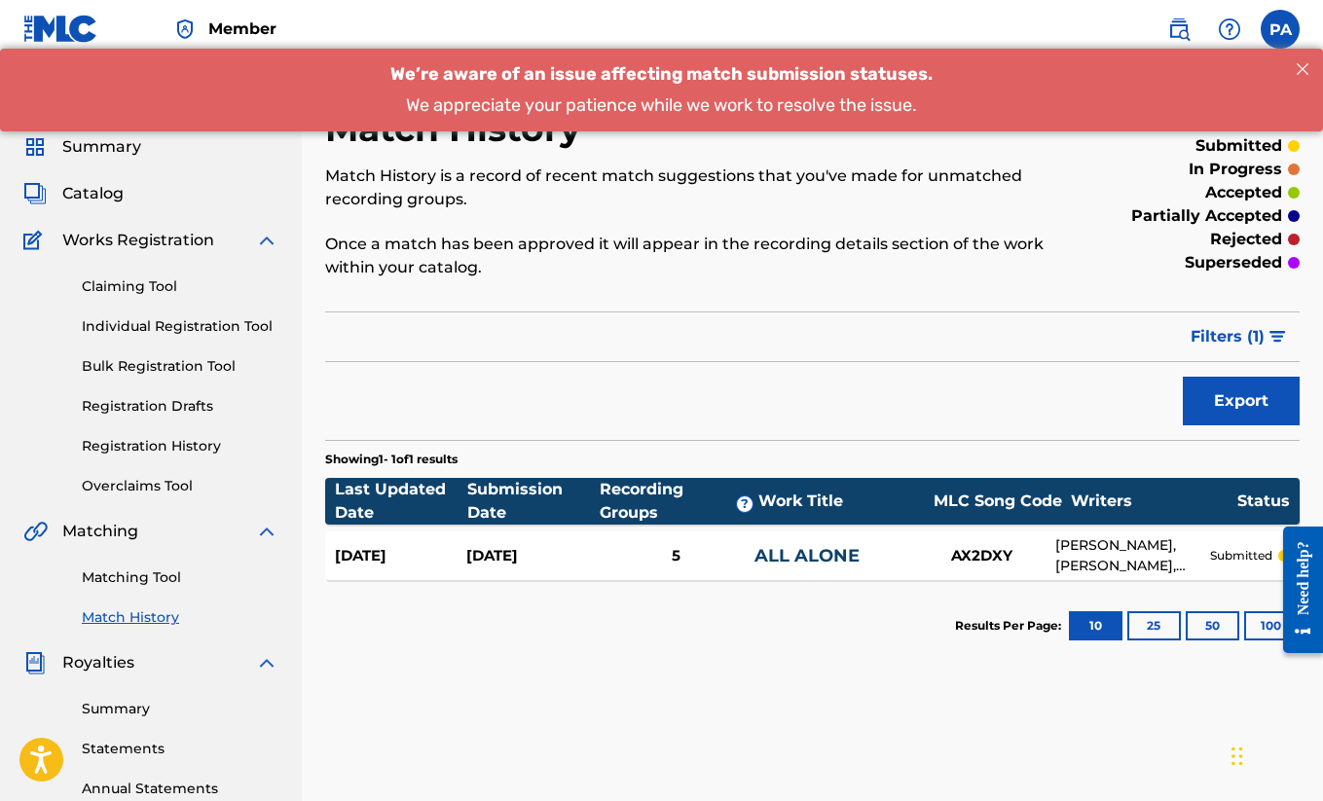
click at [594, 651] on section "Results Per Page: 10 25 50 100" at bounding box center [812, 626] width 975 height 92
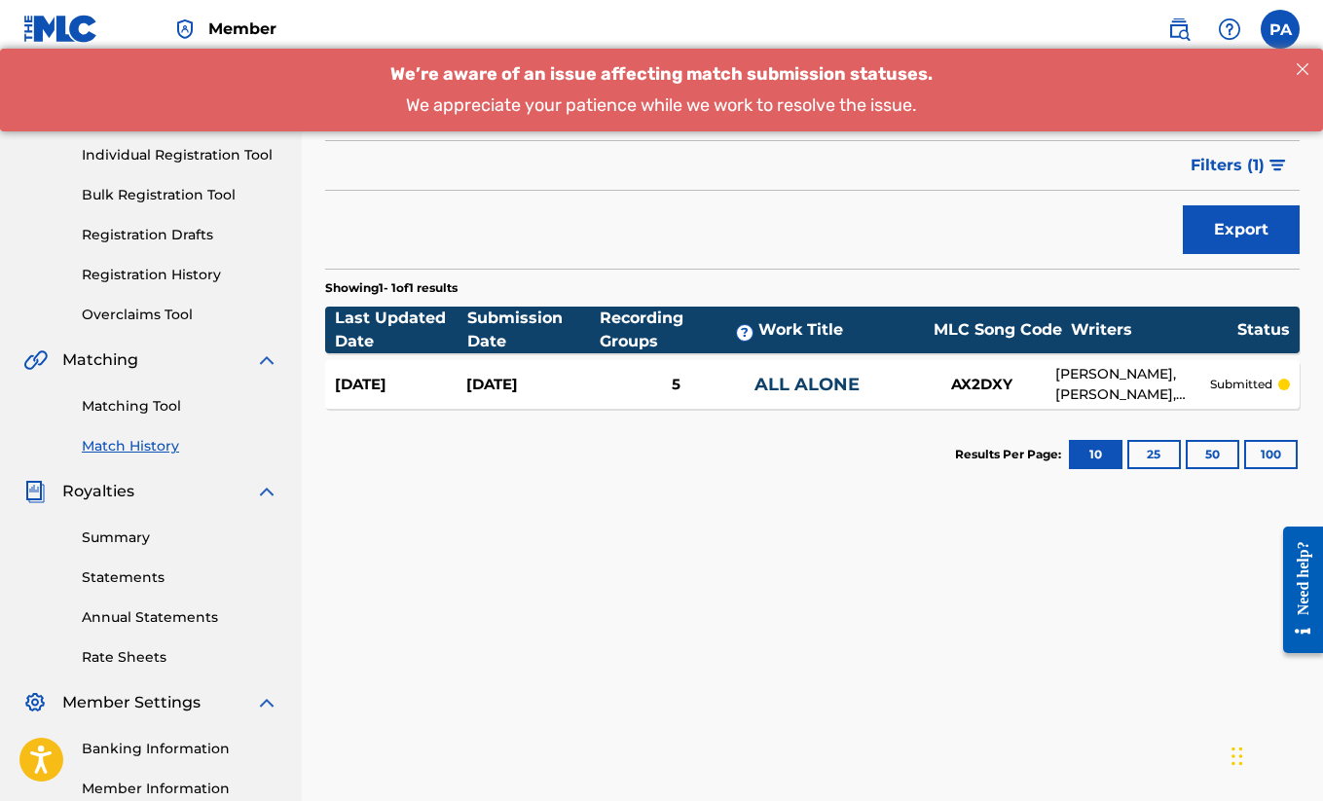
scroll to position [162, 0]
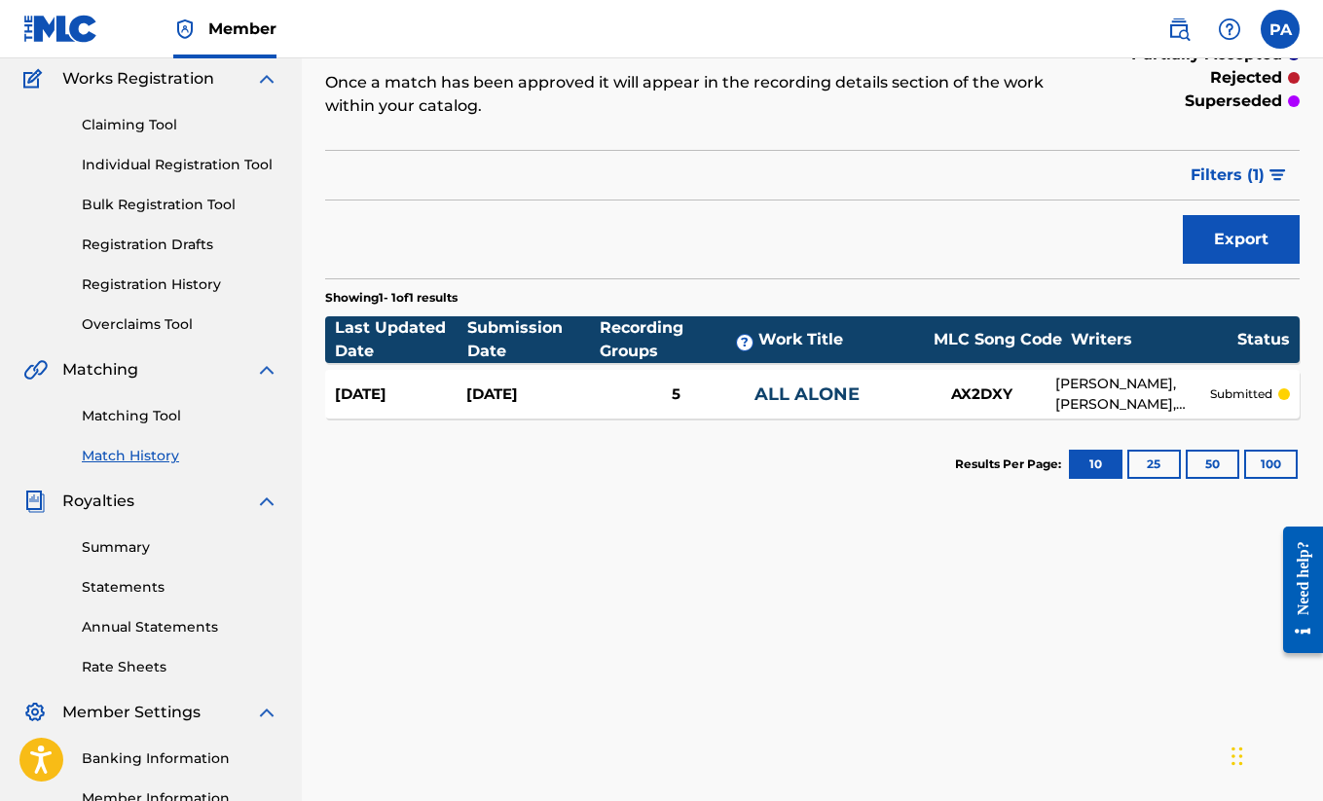
click at [797, 243] on div "Export" at bounding box center [812, 239] width 975 height 49
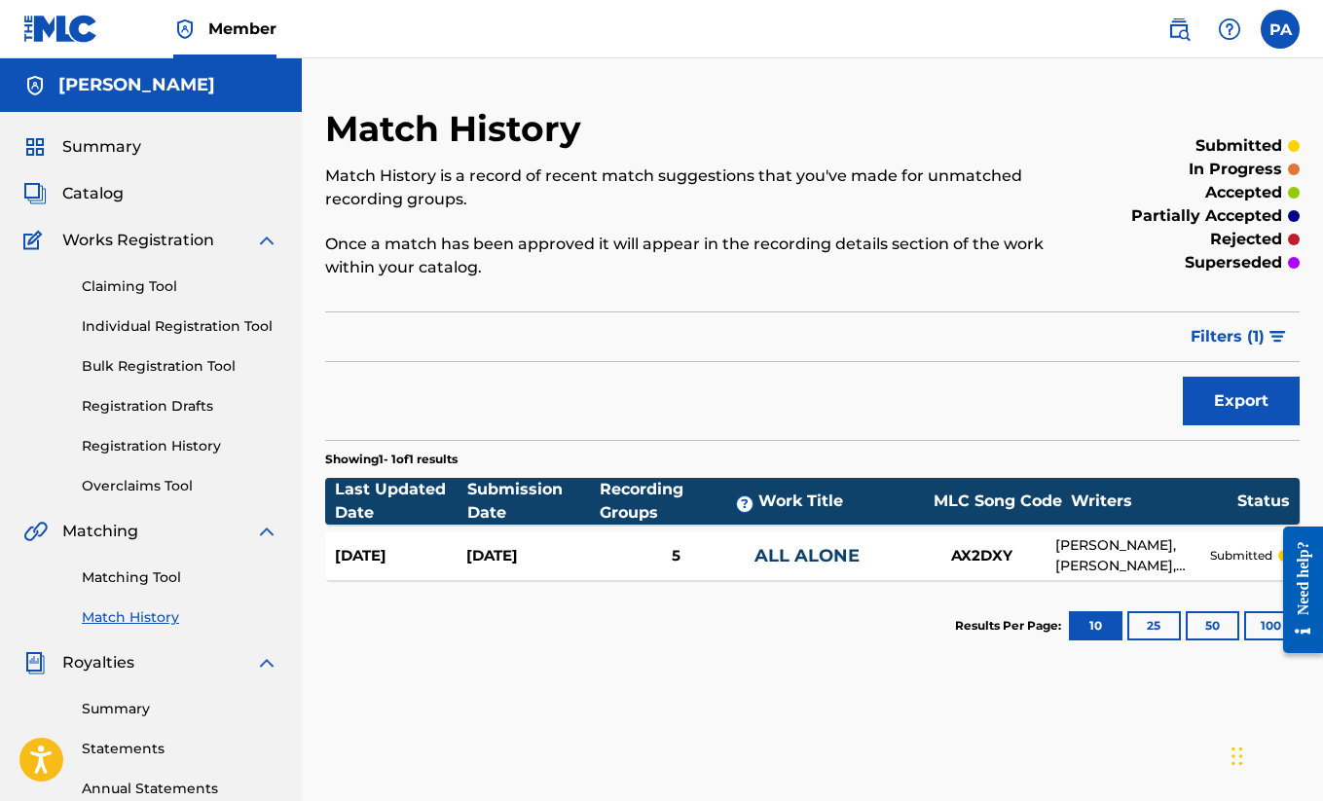
scroll to position [0, 0]
